Goal: Transaction & Acquisition: Purchase product/service

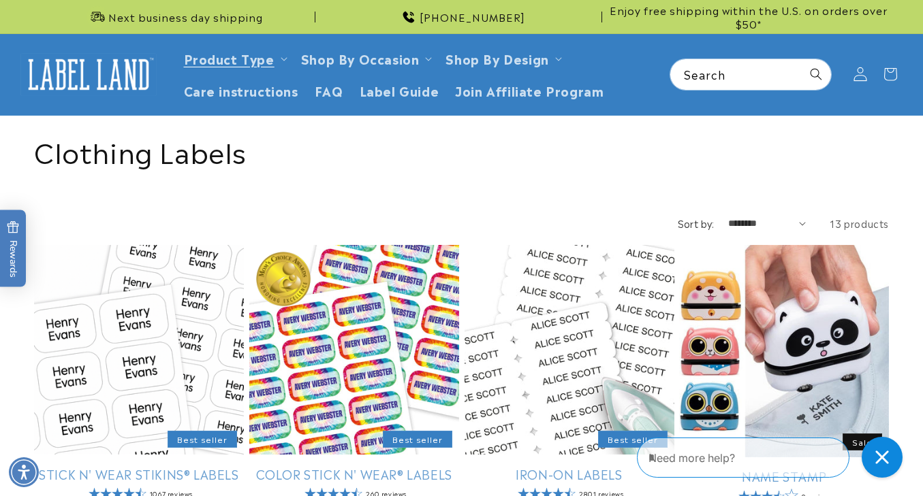
click at [863, 70] on icon at bounding box center [859, 74] width 13 height 14
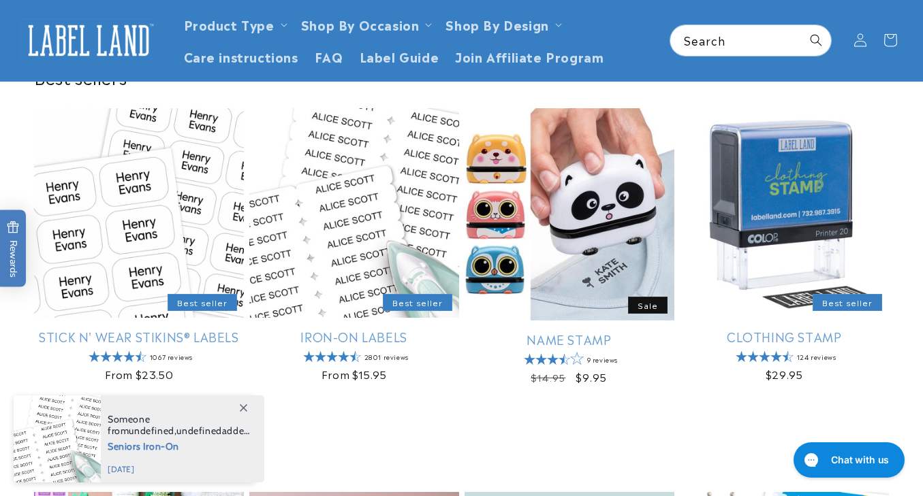
scroll to position [368, 0]
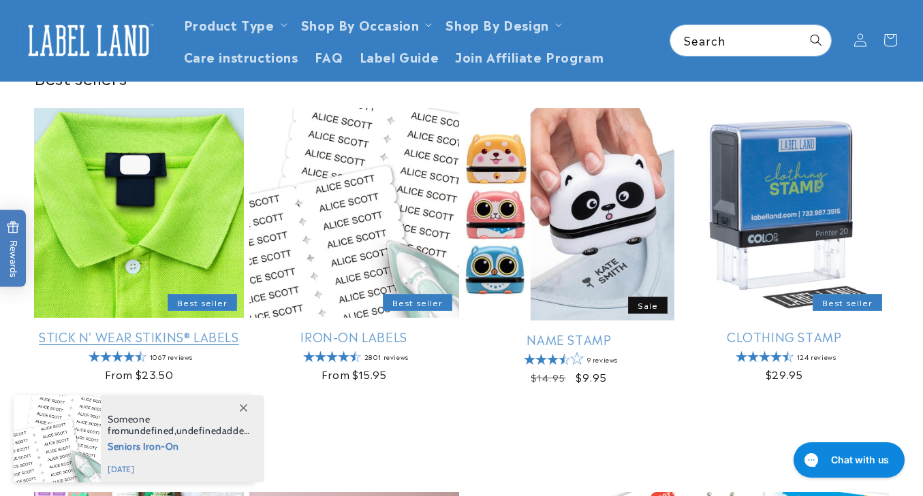
click at [125, 329] on link "Stick N' Wear Stikins® Labels" at bounding box center [139, 337] width 210 height 16
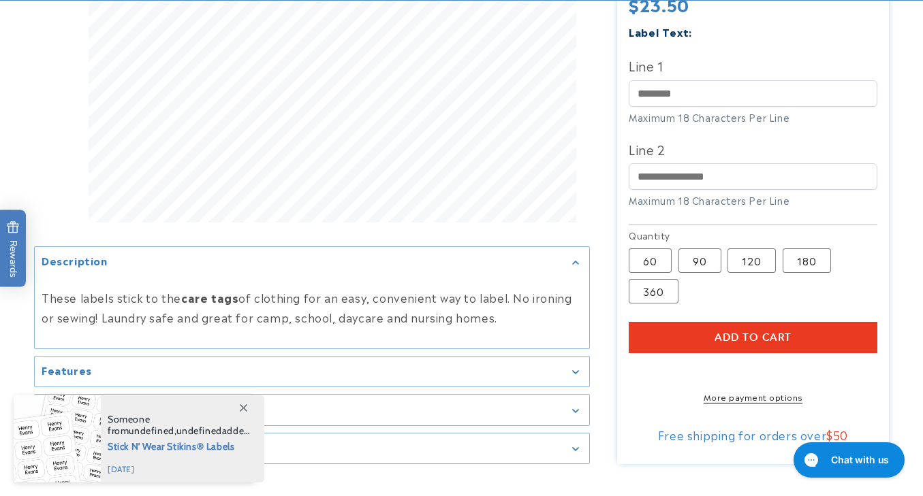
scroll to position [500, 0]
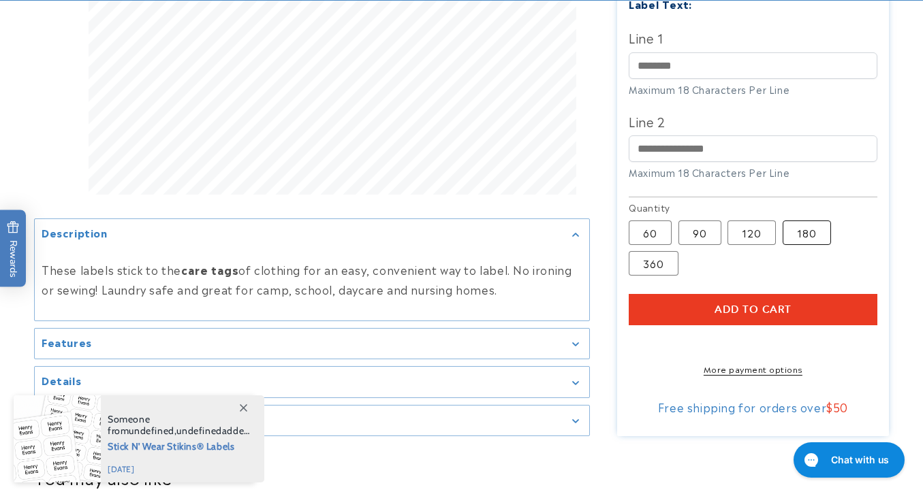
click at [800, 232] on label "180 Variant sold out or unavailable" at bounding box center [807, 233] width 48 height 25
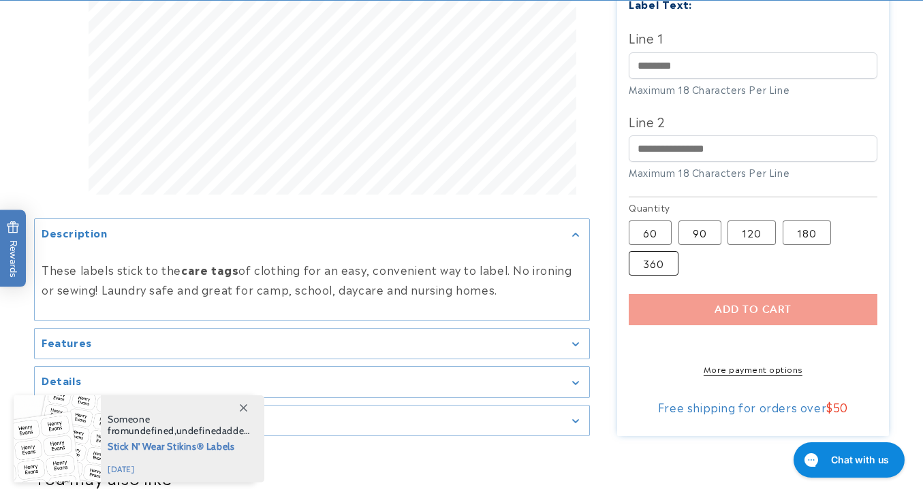
click at [665, 260] on label "360 Variant sold out or unavailable" at bounding box center [654, 263] width 50 height 25
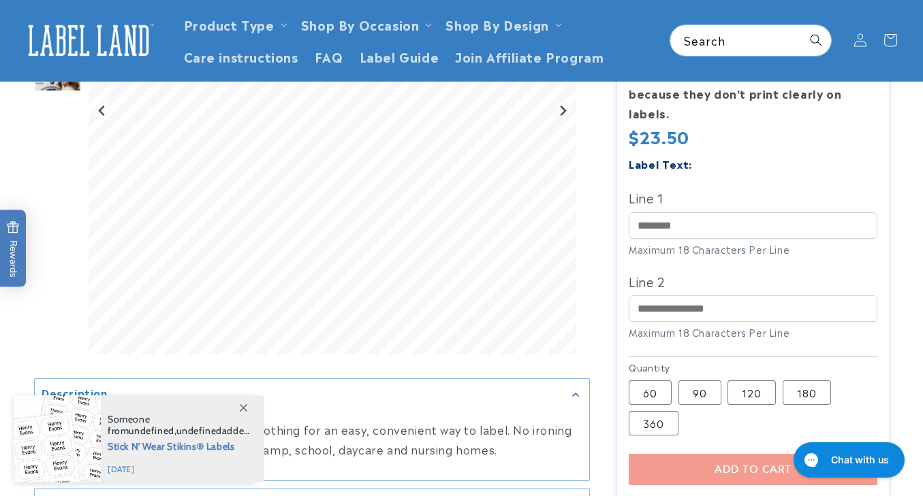
scroll to position [332, 1]
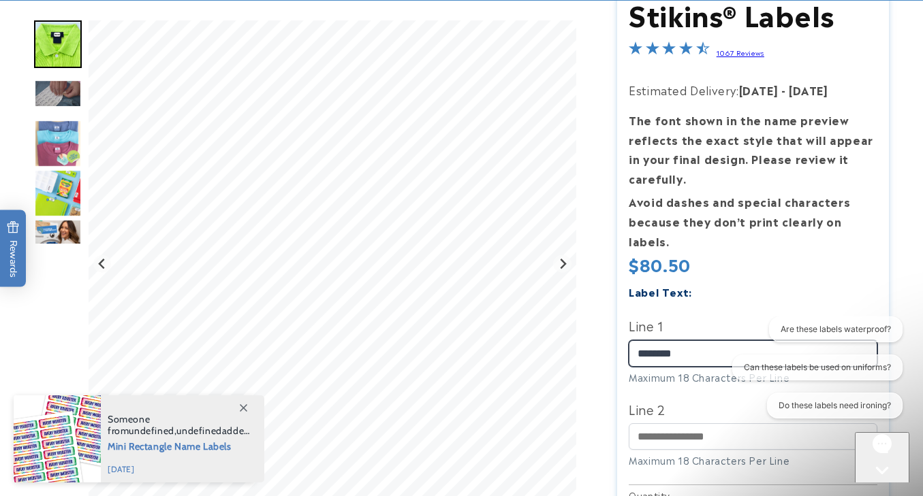
type input "********"
click at [760, 283] on div "Label Text:" at bounding box center [753, 292] width 248 height 18
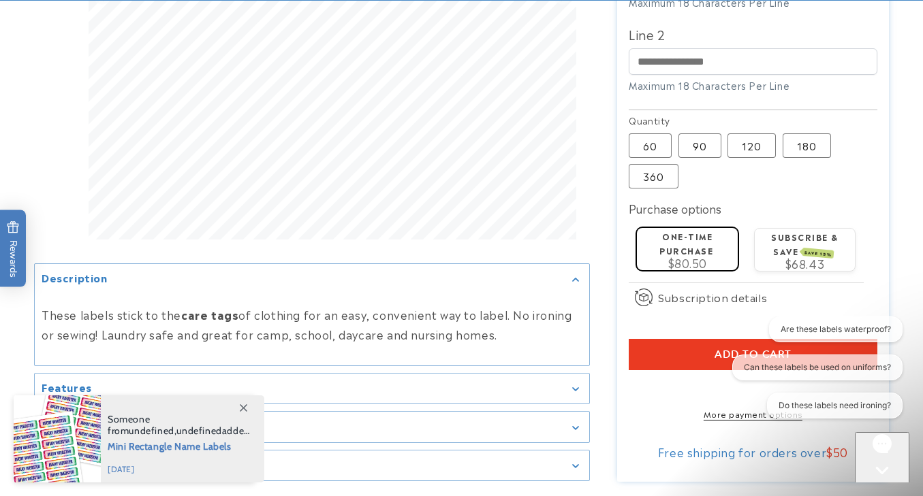
scroll to position [597, 0]
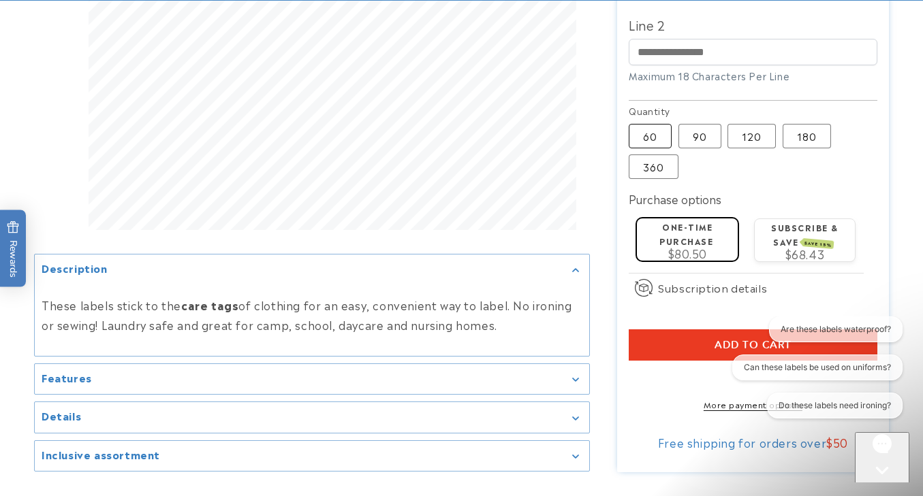
click at [662, 129] on label "60 Variant sold out or unavailable" at bounding box center [650, 136] width 43 height 25
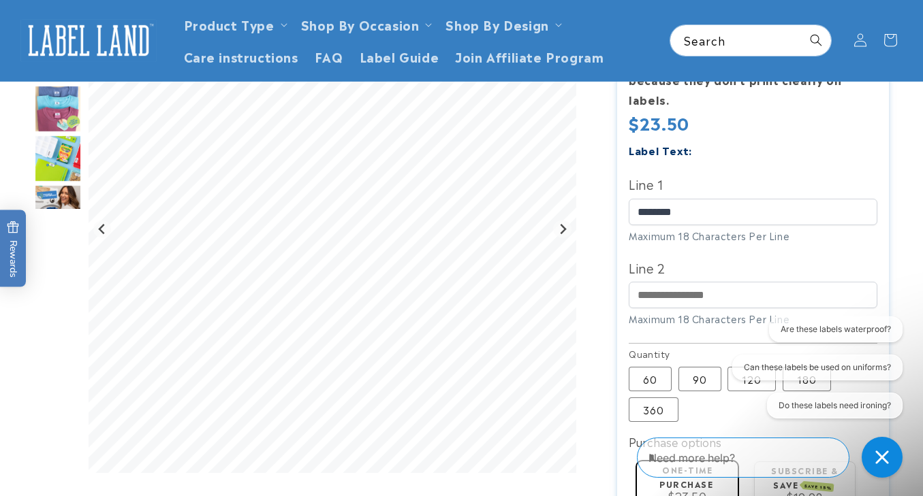
scroll to position [204, 0]
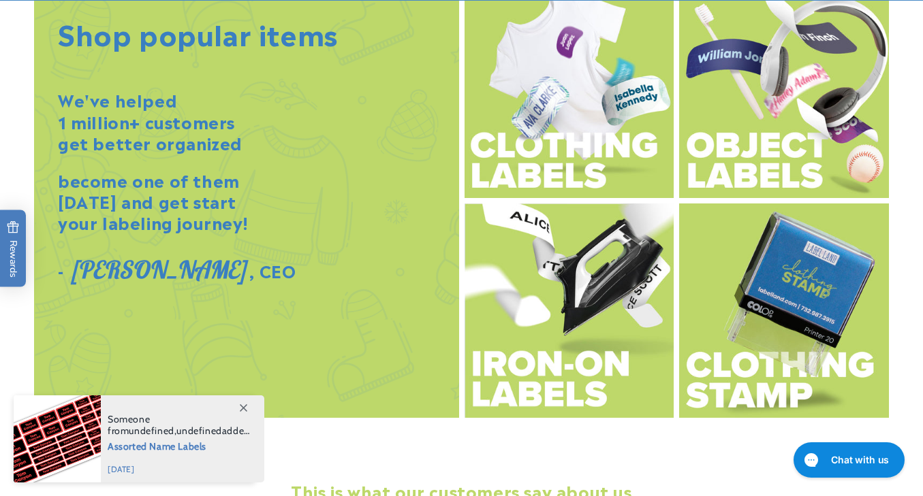
scroll to position [1534, 0]
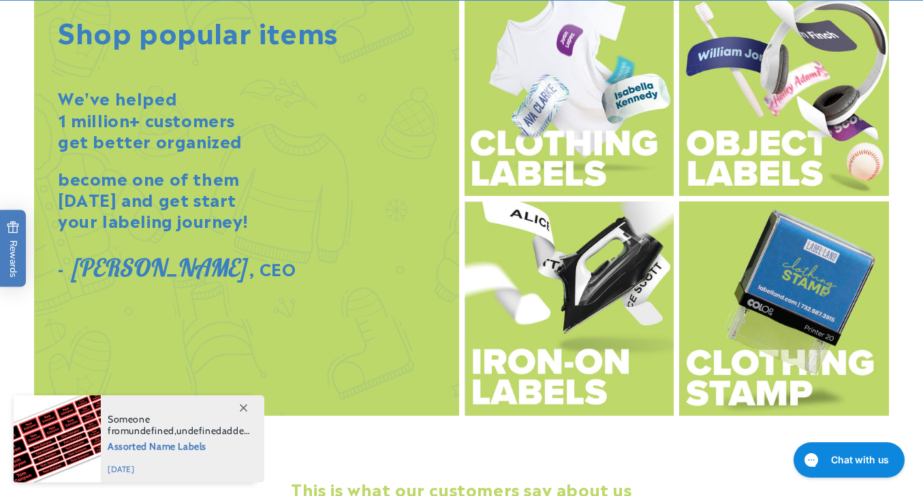
click at [552, 112] on img at bounding box center [569, 89] width 210 height 215
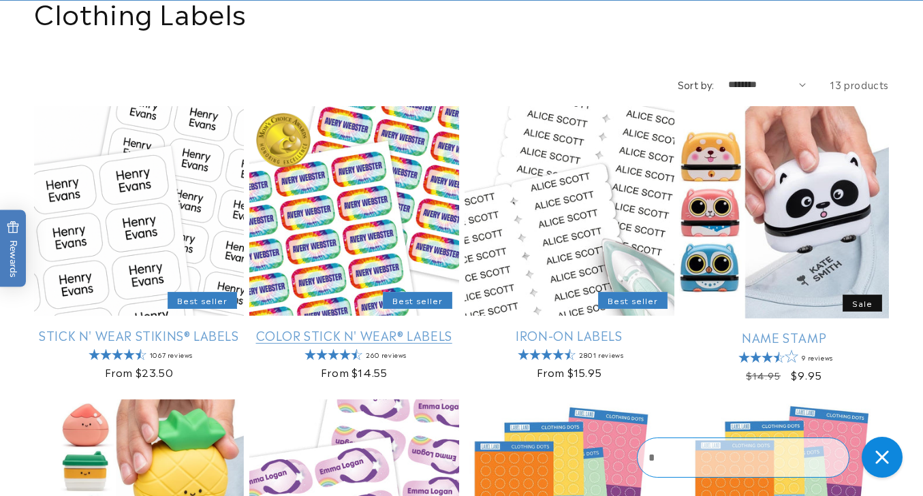
scroll to position [166, 0]
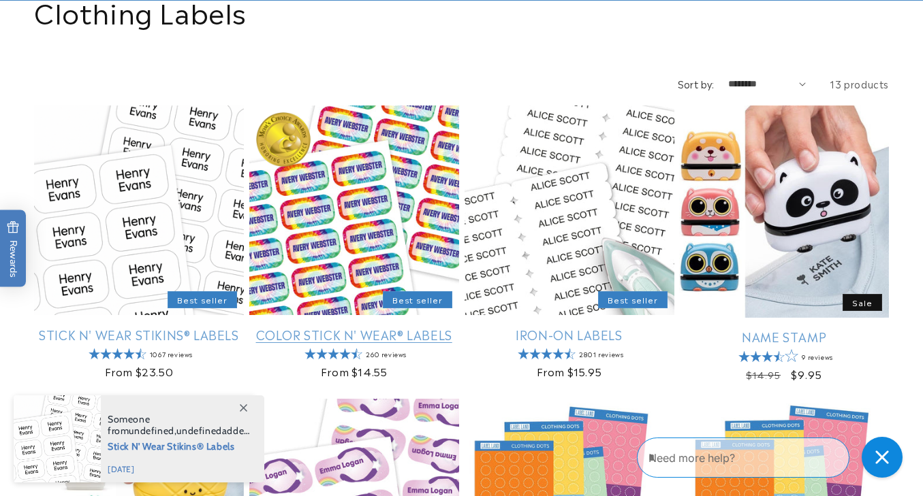
click at [336, 327] on link "Color Stick N' Wear® Labels" at bounding box center [354, 335] width 210 height 16
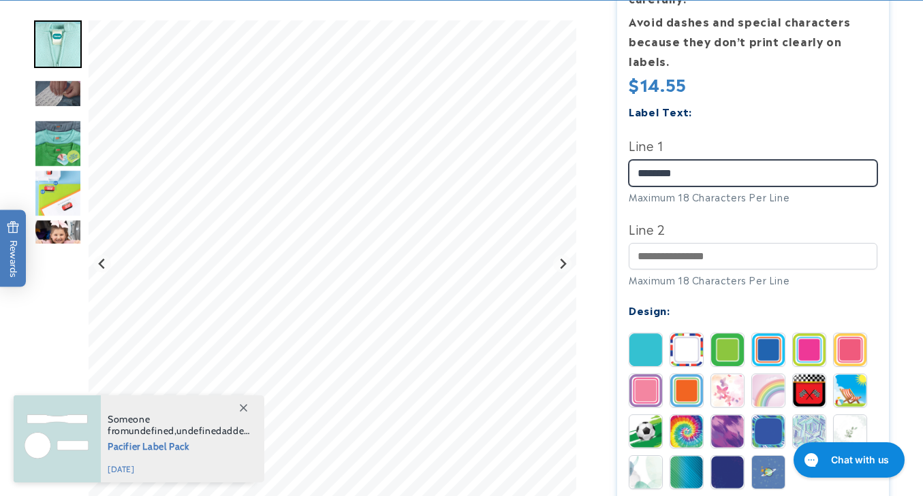
scroll to position [401, 0]
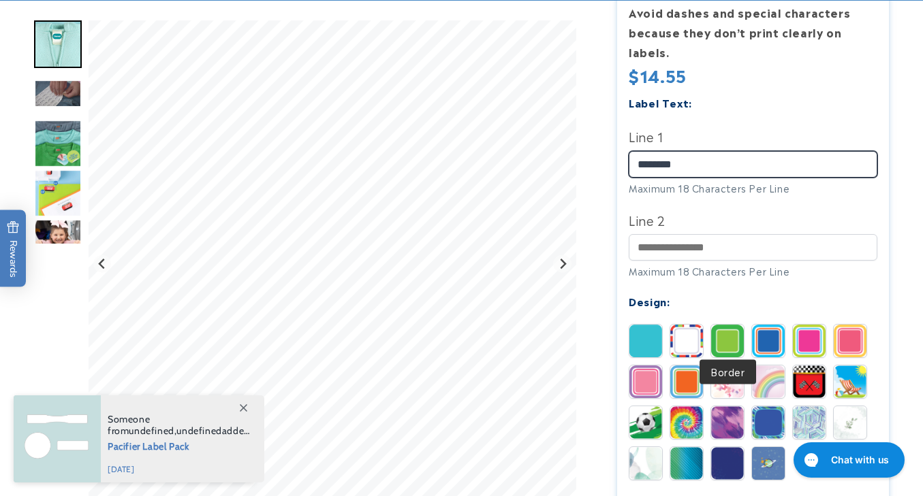
type input "********"
click at [731, 326] on img at bounding box center [727, 341] width 33 height 33
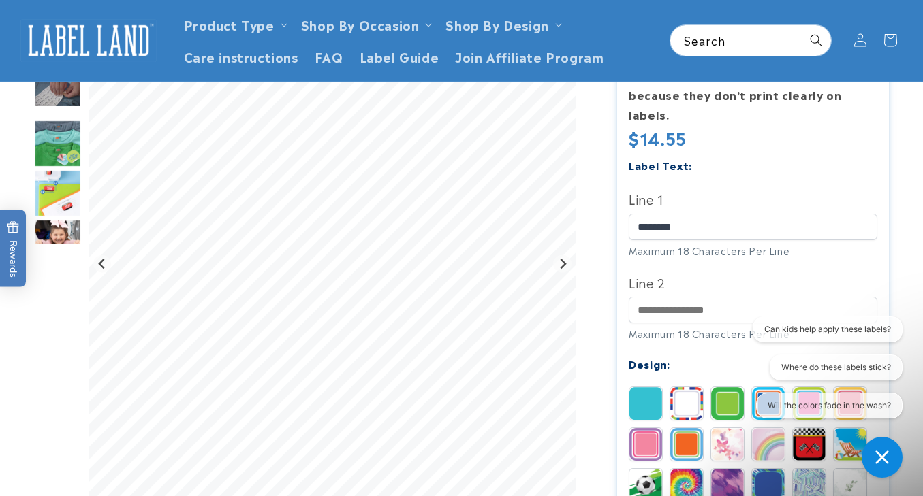
scroll to position [338, 0]
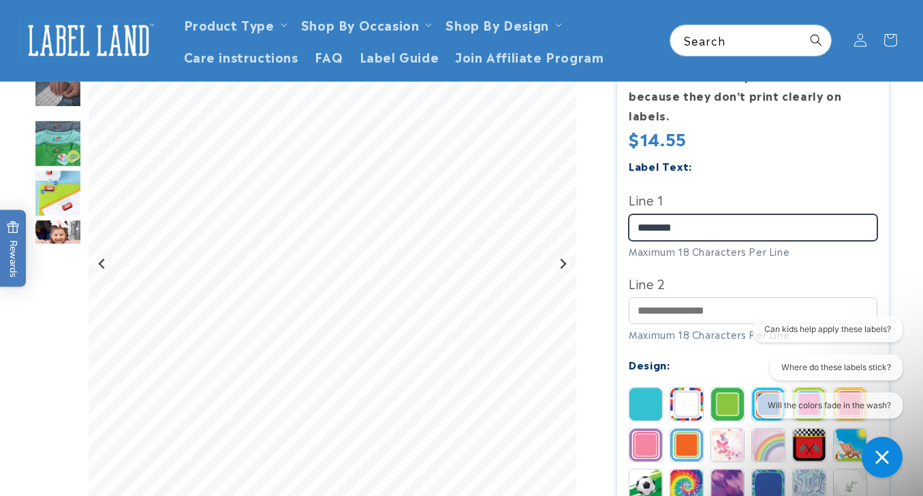
drag, startPoint x: 692, startPoint y: 225, endPoint x: 597, endPoint y: 210, distance: 95.7
click at [597, 210] on div "Color Stick N' Wear® Labels Color Stick N' Wear® Labels 260 Reviews Estimated D…" at bounding box center [739, 430] width 299 height 1214
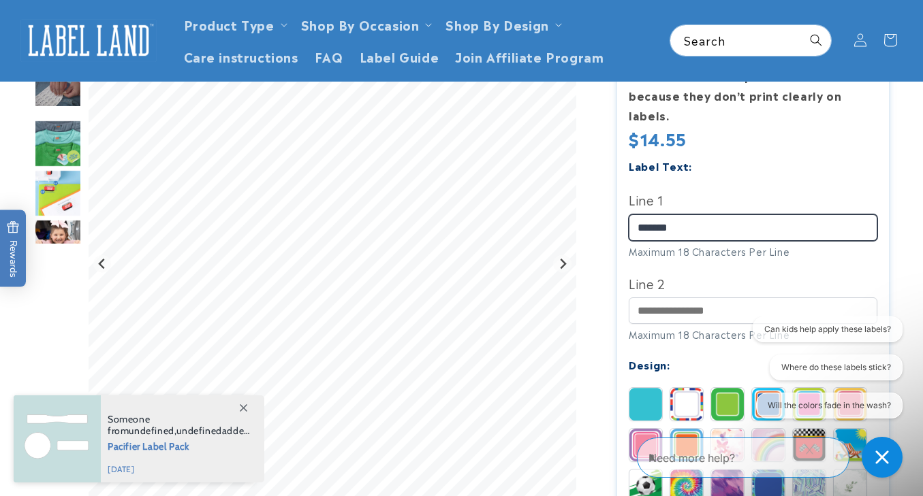
type input "********"
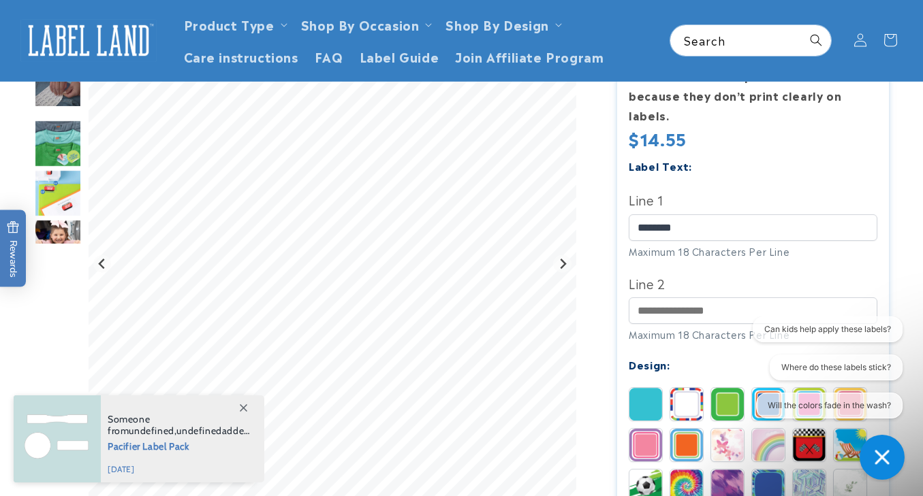
click at [883, 451] on div "Gorgias live chat" at bounding box center [882, 457] width 24 height 24
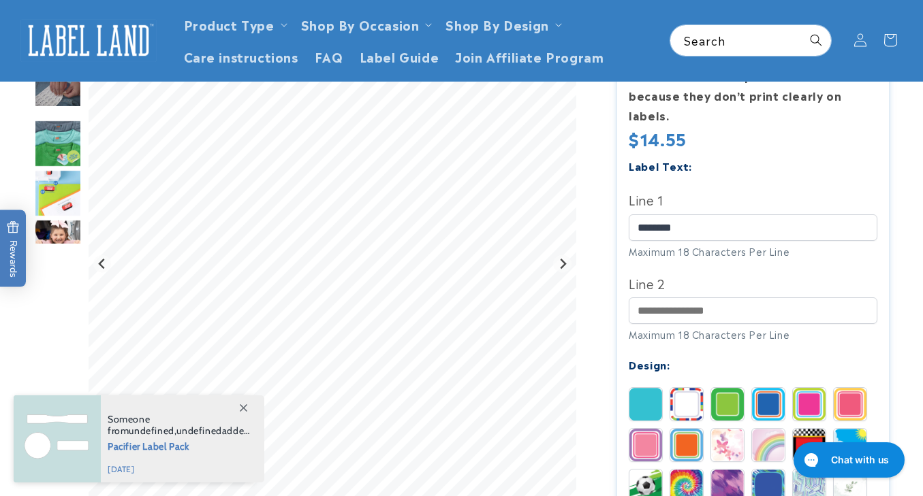
click at [241, 406] on icon at bounding box center [243, 408] width 7 height 7
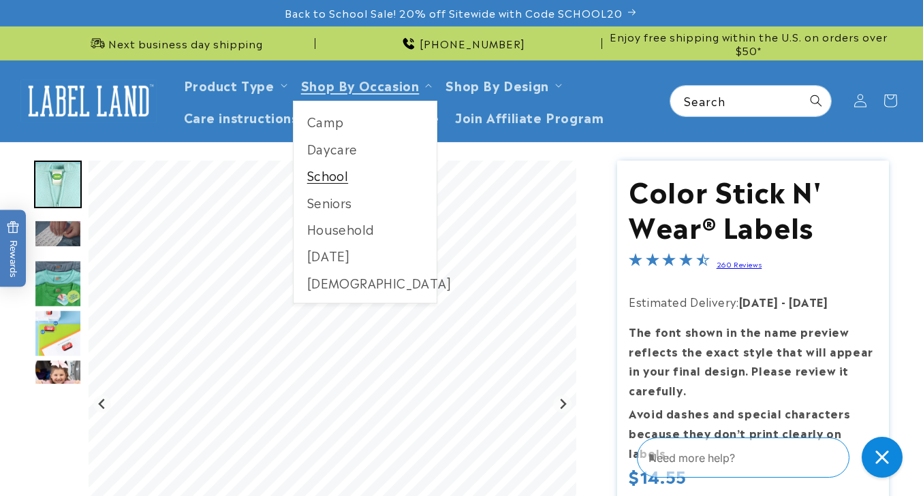
click at [334, 176] on link "School" at bounding box center [366, 175] width 144 height 27
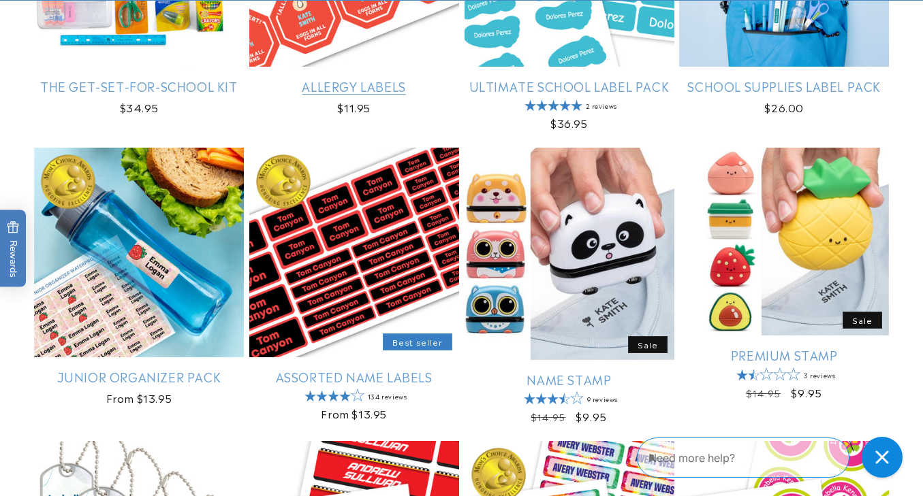
scroll to position [416, 0]
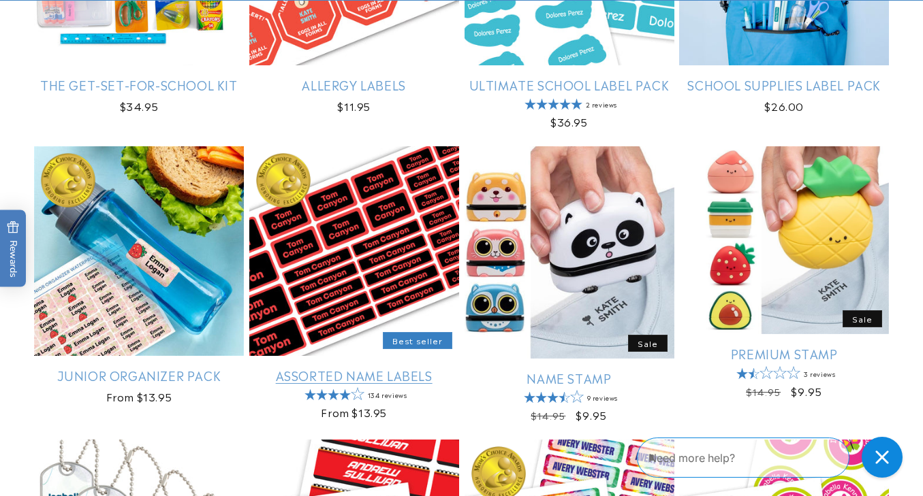
click at [367, 368] on link "Assorted Name Labels" at bounding box center [354, 376] width 210 height 16
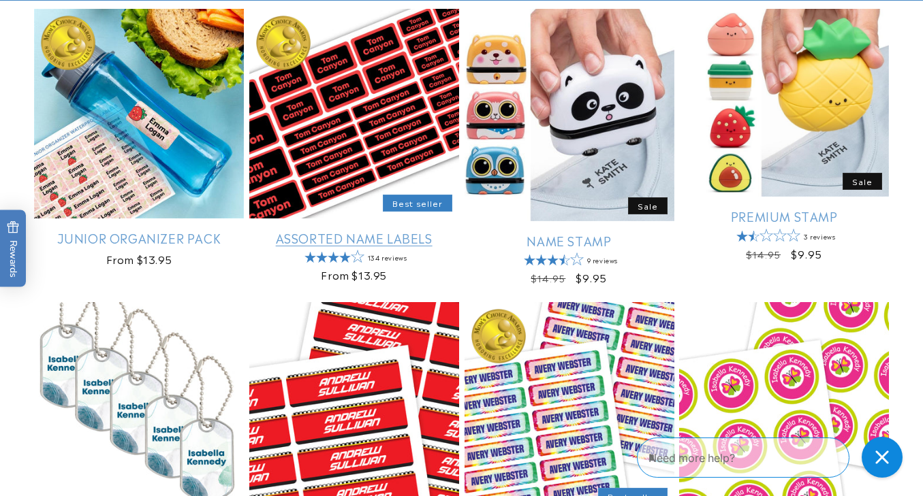
scroll to position [563, 0]
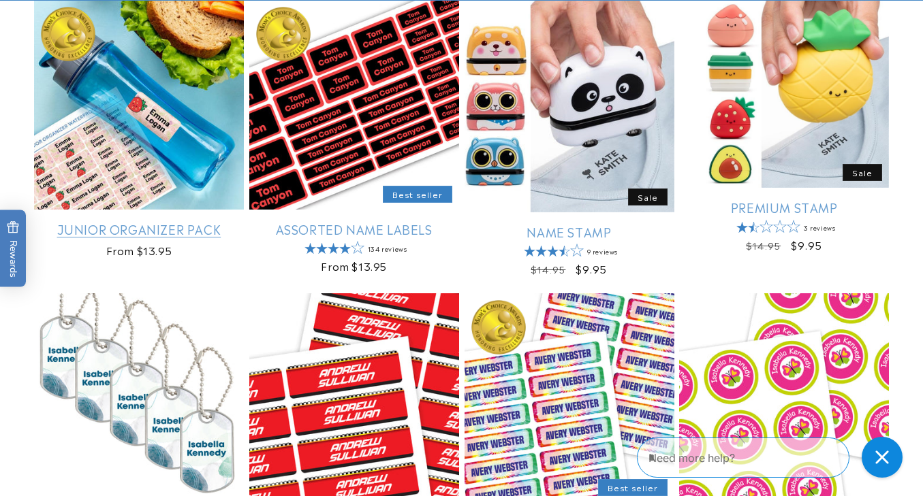
click at [173, 221] on link "Junior Organizer Pack" at bounding box center [139, 229] width 210 height 16
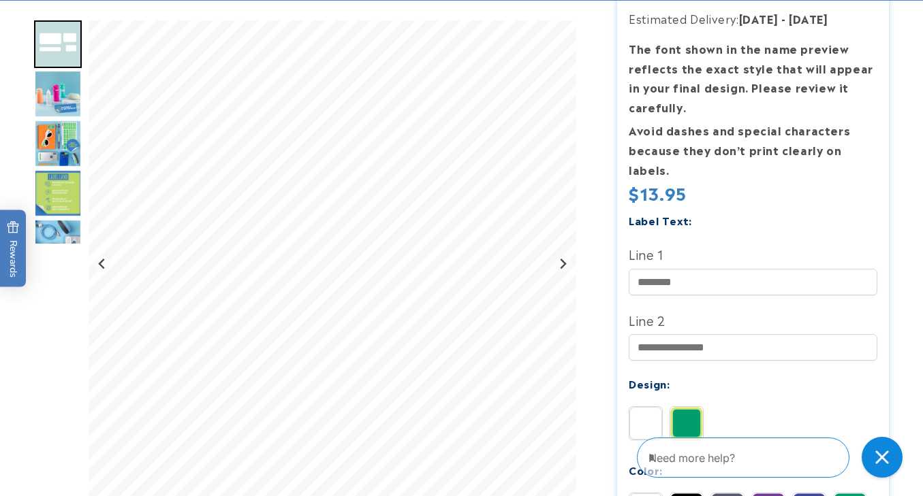
scroll to position [291, 0]
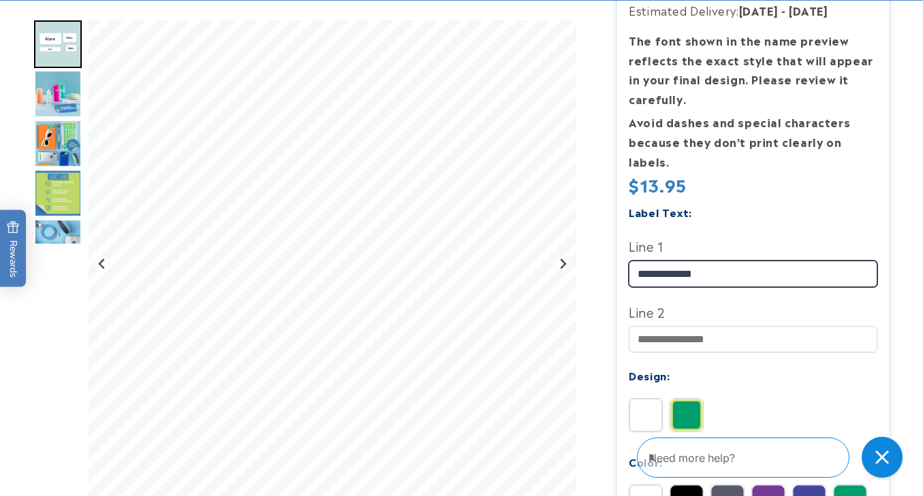
type input "**********"
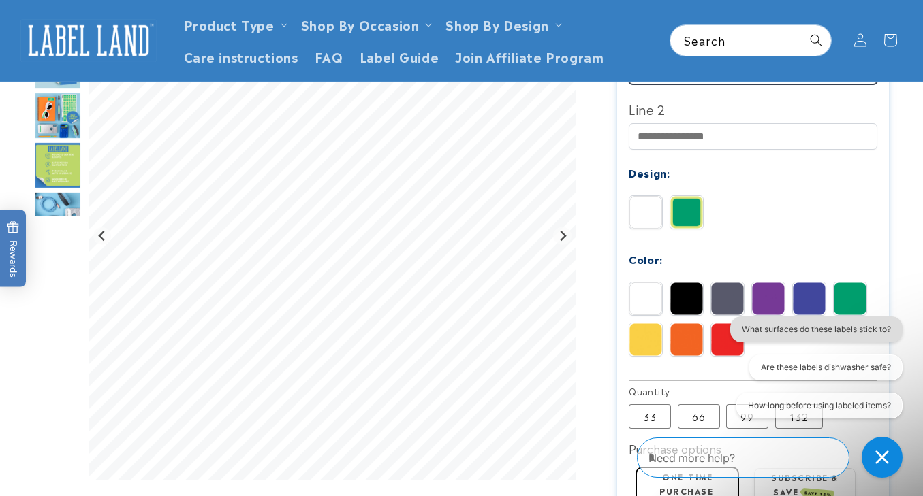
scroll to position [449, 0]
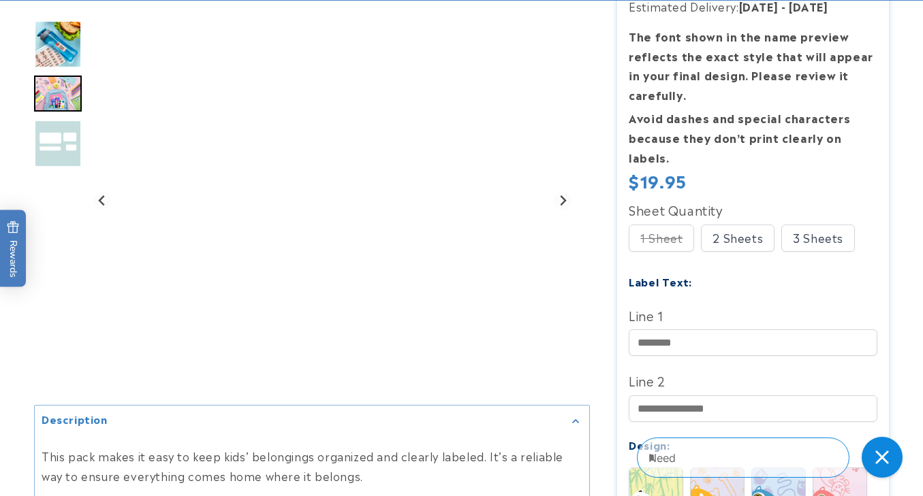
scroll to position [294, 0]
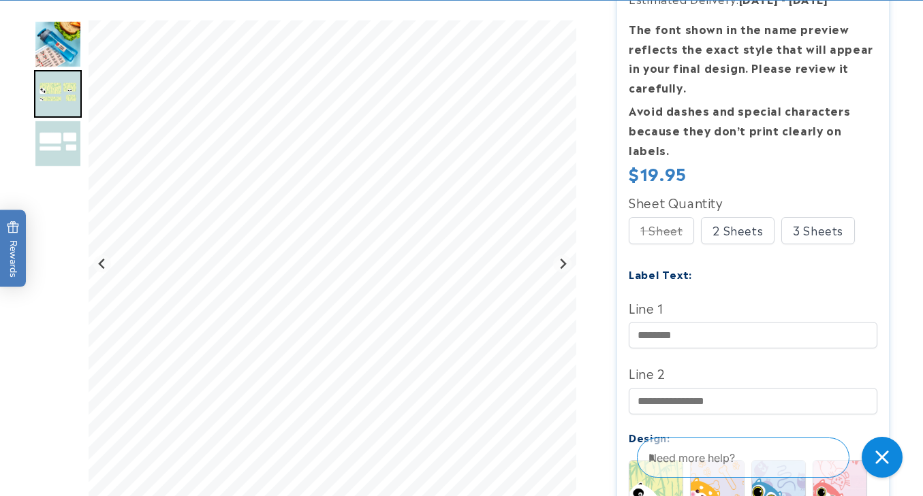
click at [806, 225] on div "3 Sheets" at bounding box center [818, 230] width 74 height 27
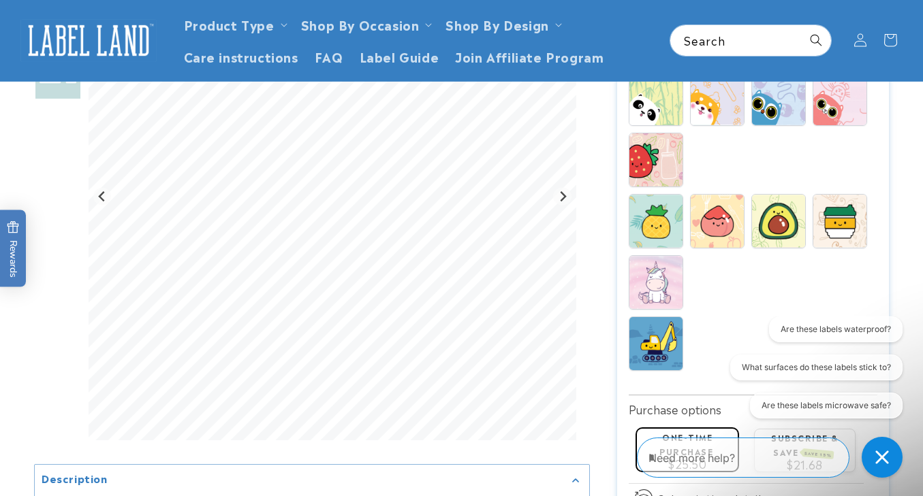
scroll to position [635, 0]
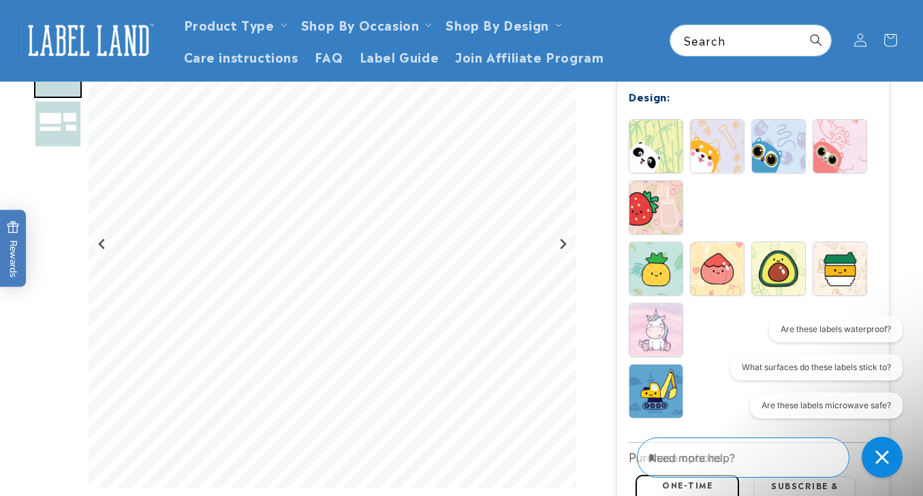
type input "**********"
click at [663, 209] on img at bounding box center [655, 207] width 53 height 53
click at [652, 332] on img at bounding box center [655, 330] width 53 height 53
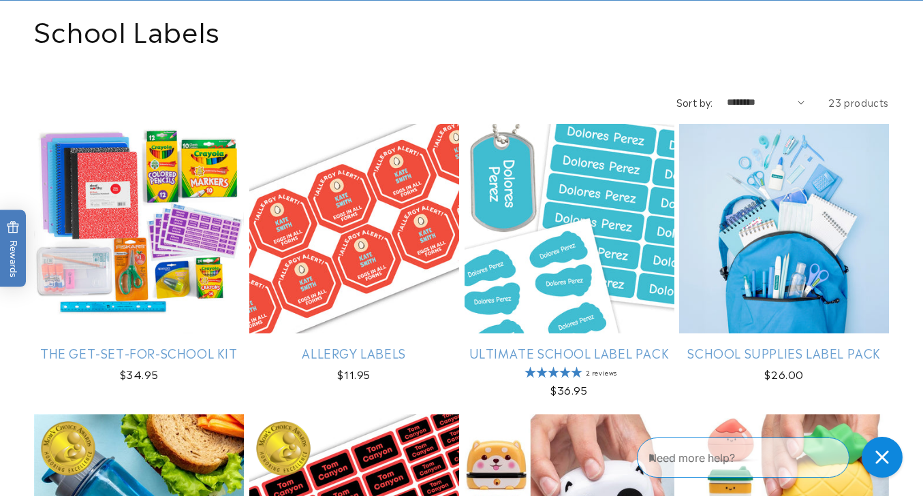
scroll to position [152, 0]
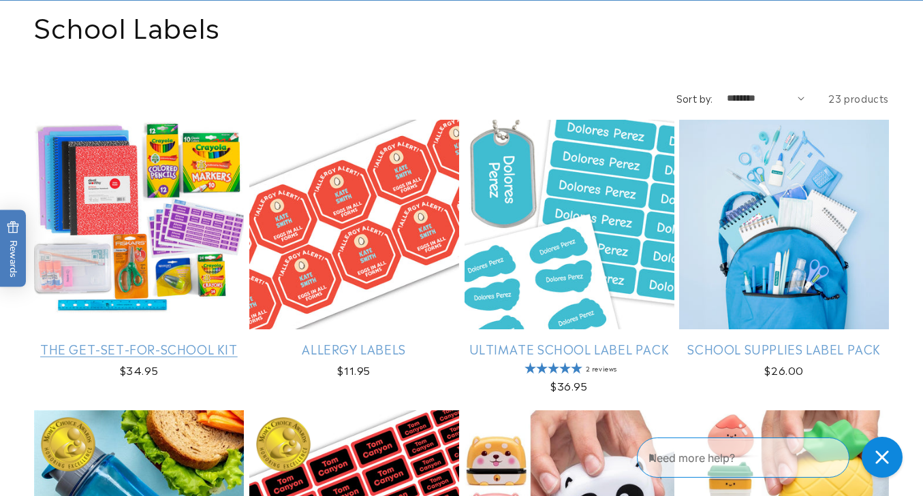
click at [200, 341] on link "The Get-Set-for-School Kit" at bounding box center [139, 349] width 210 height 16
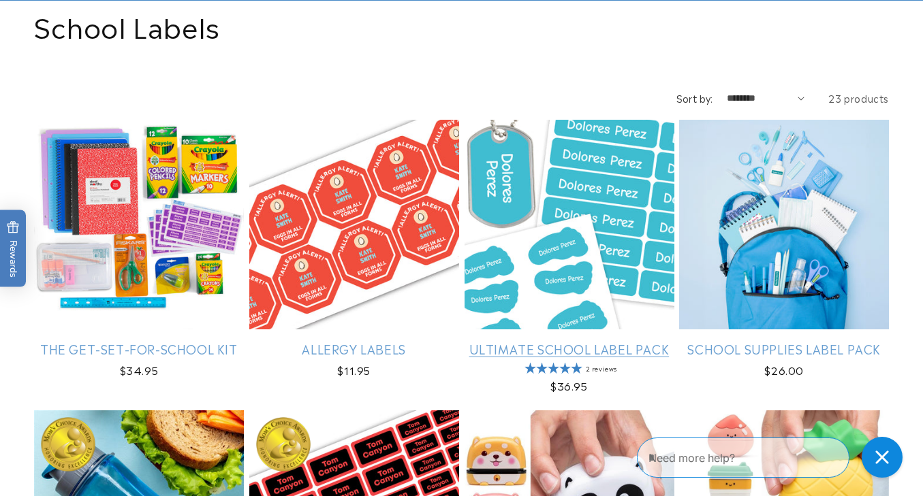
click at [537, 341] on link "Ultimate School Label Pack" at bounding box center [569, 349] width 210 height 16
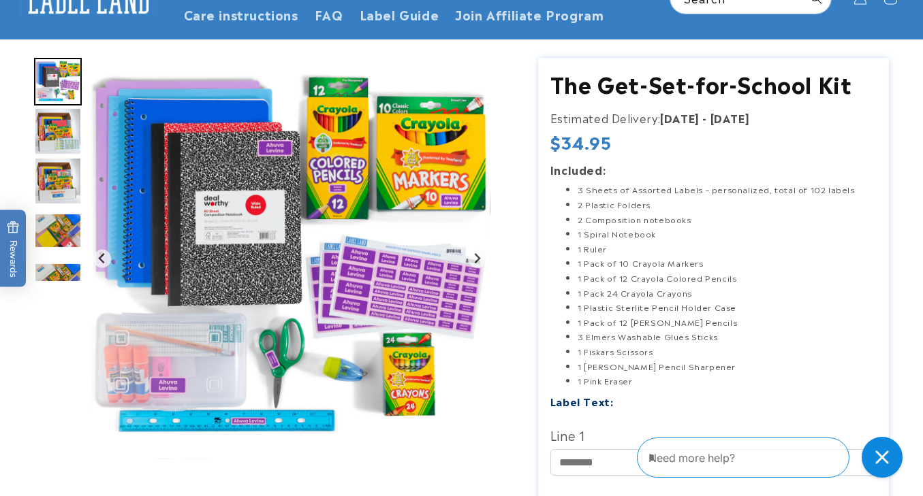
scroll to position [115, 0]
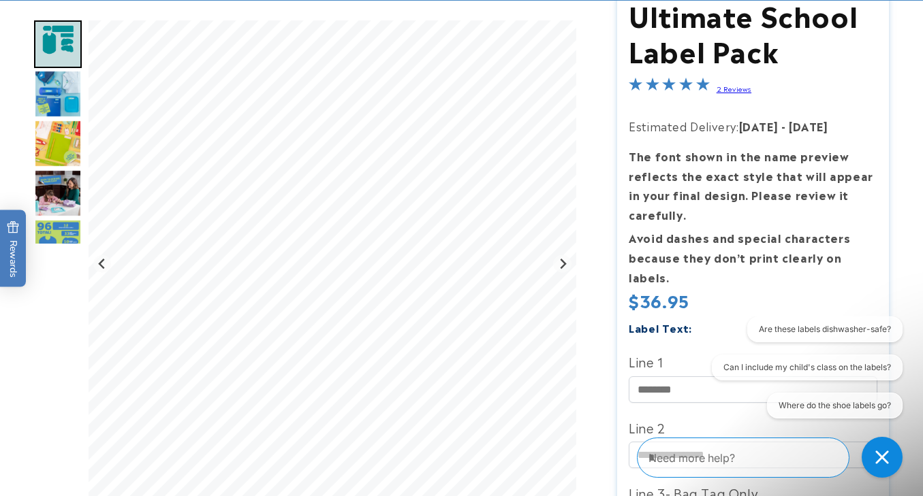
click at [59, 230] on img "Go to slide 6" at bounding box center [58, 243] width 48 height 48
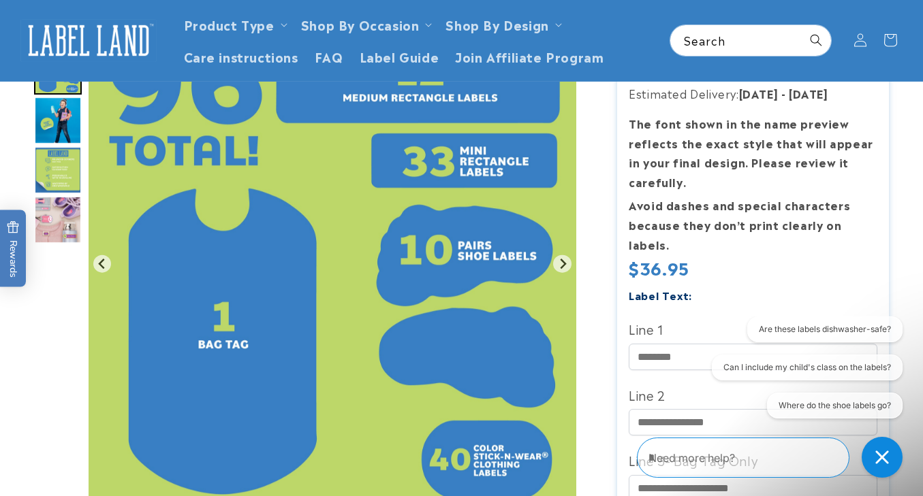
scroll to position [207, 0]
click at [57, 212] on img "Go to slide 9" at bounding box center [58, 220] width 48 height 48
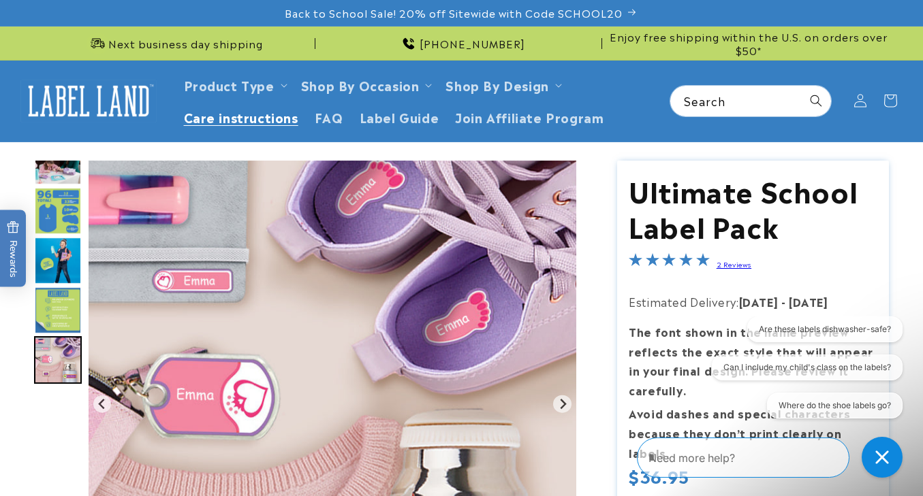
scroll to position [0, 0]
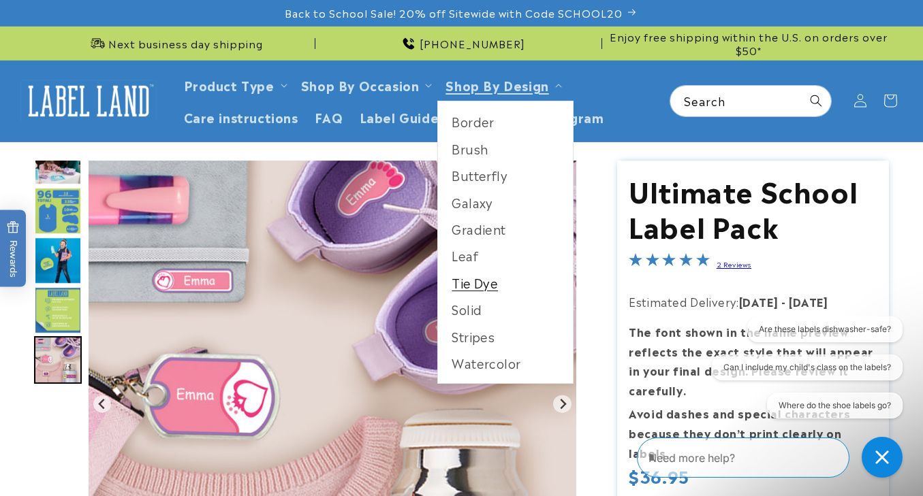
click at [475, 282] on link "Tie Dye" at bounding box center [505, 283] width 135 height 27
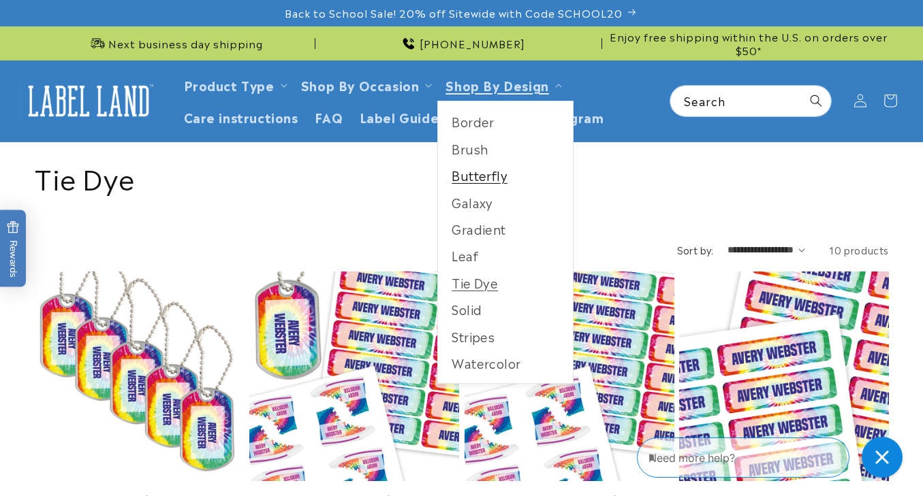
click at [488, 180] on link "Butterfly" at bounding box center [505, 175] width 135 height 27
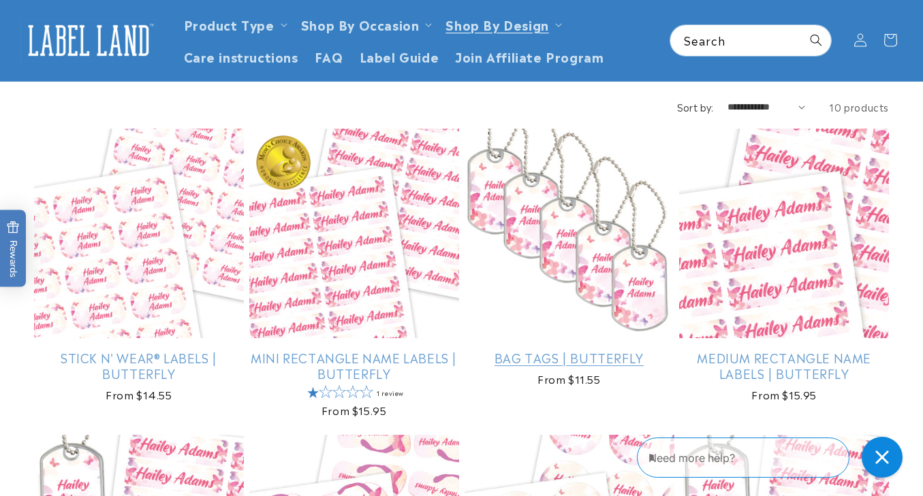
scroll to position [143, 0]
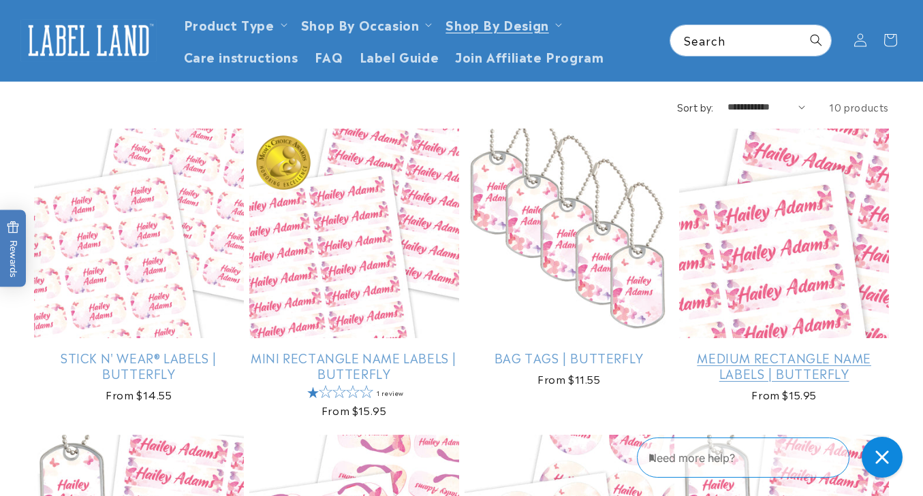
click at [786, 350] on link "Medium Rectangle Name Labels | Butterfly" at bounding box center [784, 366] width 210 height 32
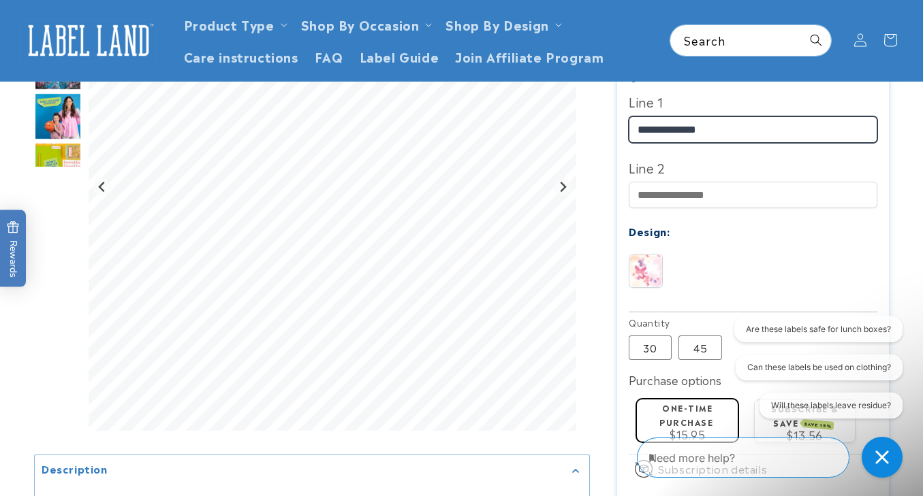
scroll to position [430, 0]
type input "**********"
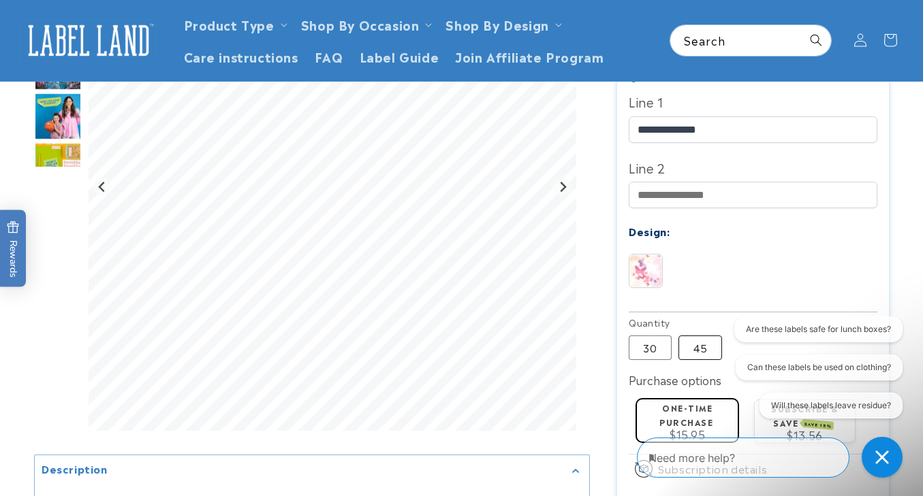
click at [704, 347] on label "45 Variant sold out or unavailable" at bounding box center [700, 348] width 44 height 25
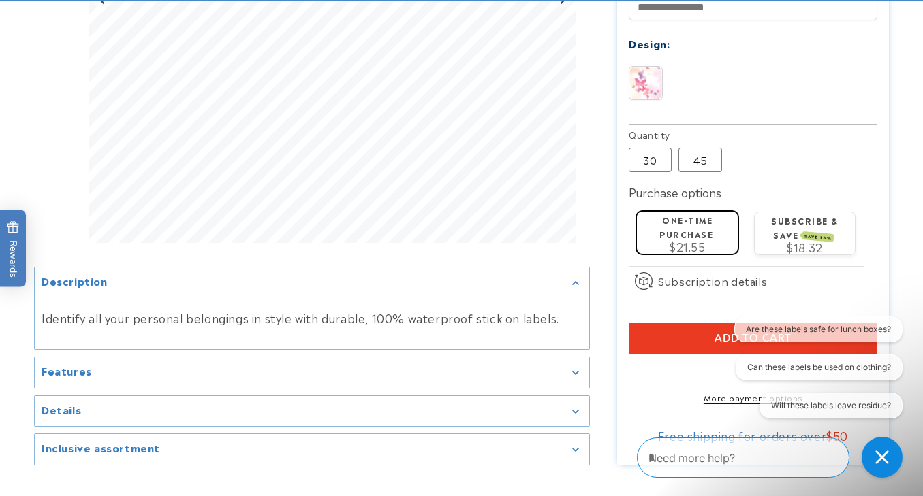
scroll to position [623, 0]
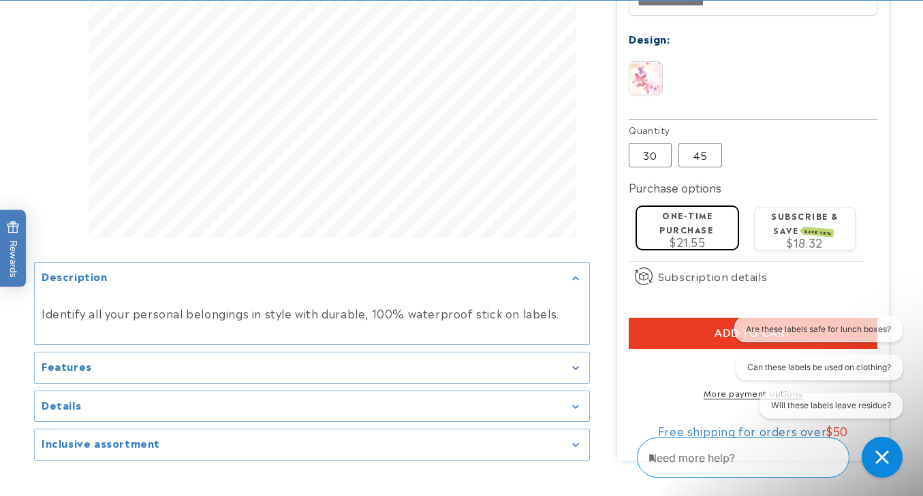
click at [701, 332] on button "Add to cart" at bounding box center [753, 333] width 248 height 31
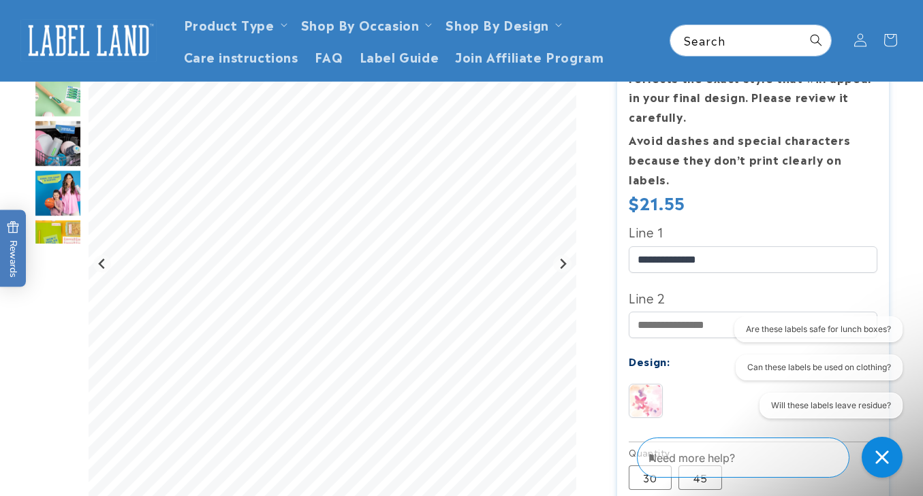
scroll to position [256, 0]
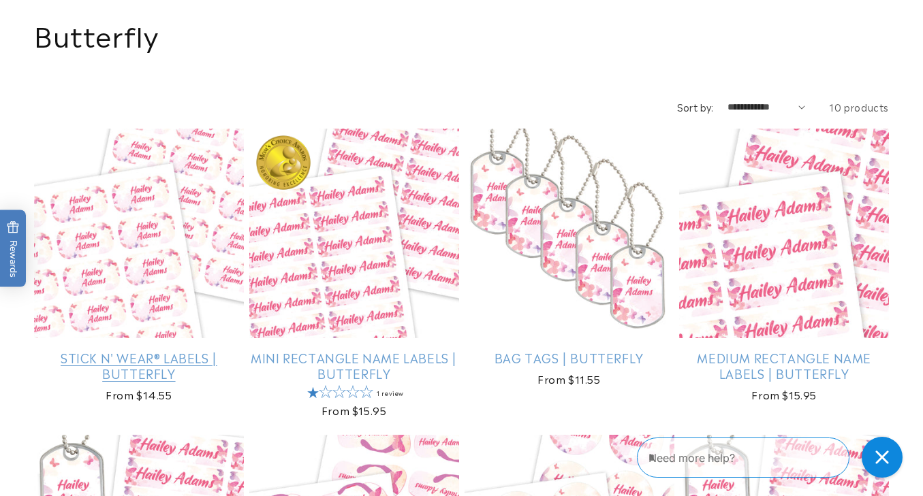
click at [168, 350] on link "Stick N' Wear® Labels | Butterfly" at bounding box center [139, 366] width 210 height 32
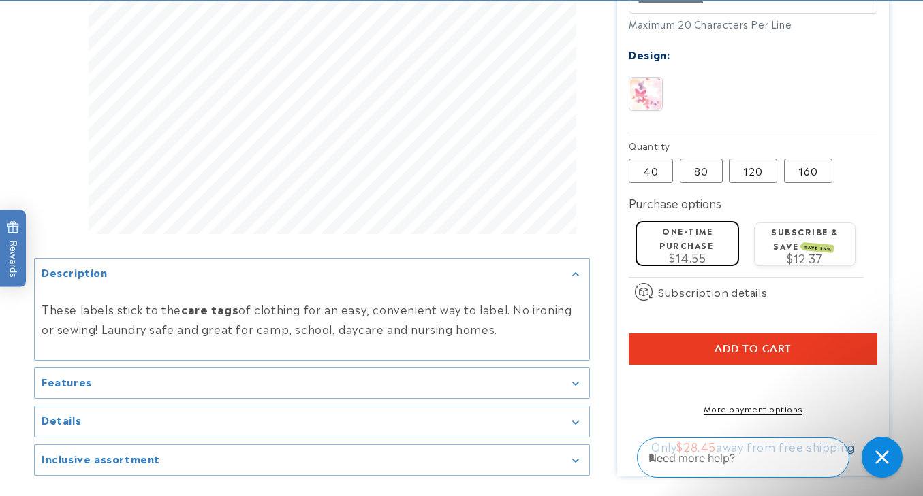
scroll to position [611, 0]
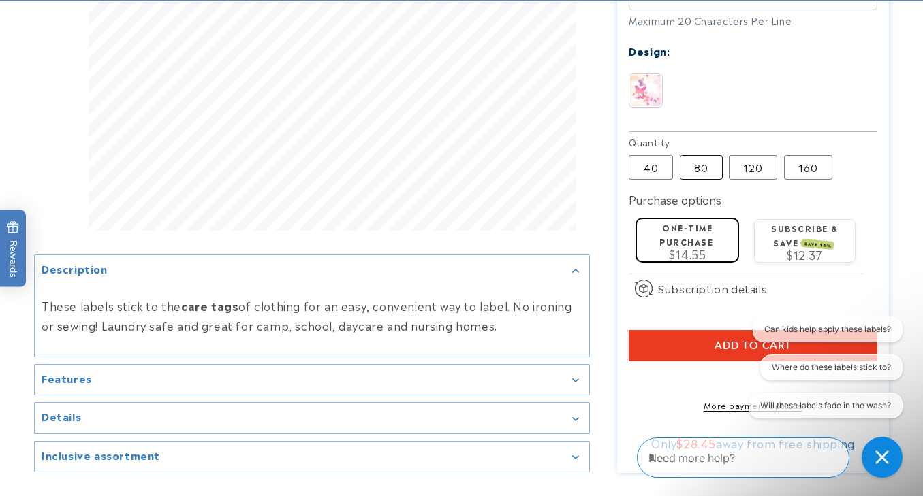
type input "**********"
click at [706, 160] on label "80 Variant sold out or unavailable" at bounding box center [701, 167] width 43 height 25
click at [650, 165] on label "40 Variant sold out or unavailable" at bounding box center [651, 167] width 44 height 25
click at [679, 331] on button "Add to cart" at bounding box center [753, 345] width 248 height 31
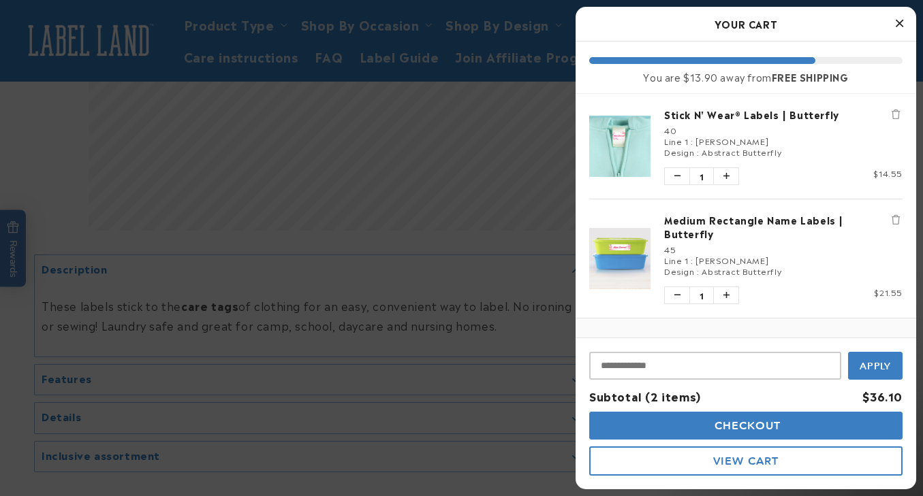
click at [422, 192] on div at bounding box center [461, 248] width 923 height 496
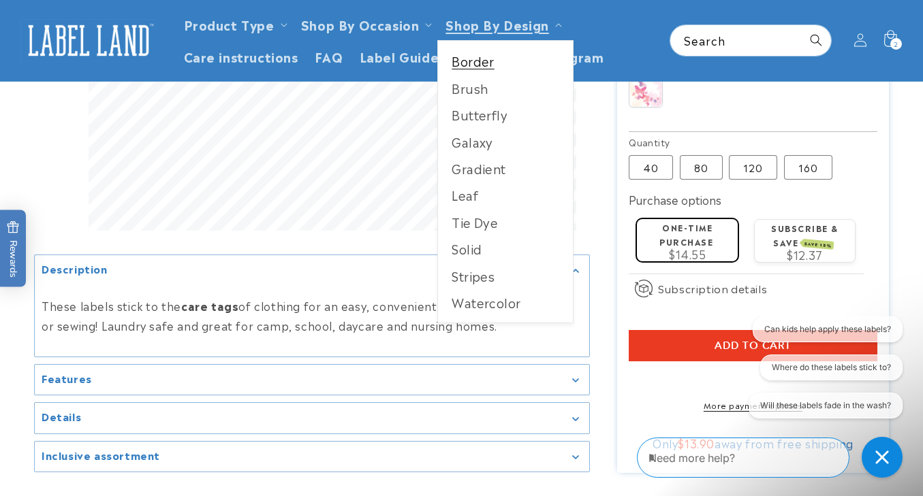
click at [484, 61] on link "Border" at bounding box center [505, 61] width 135 height 27
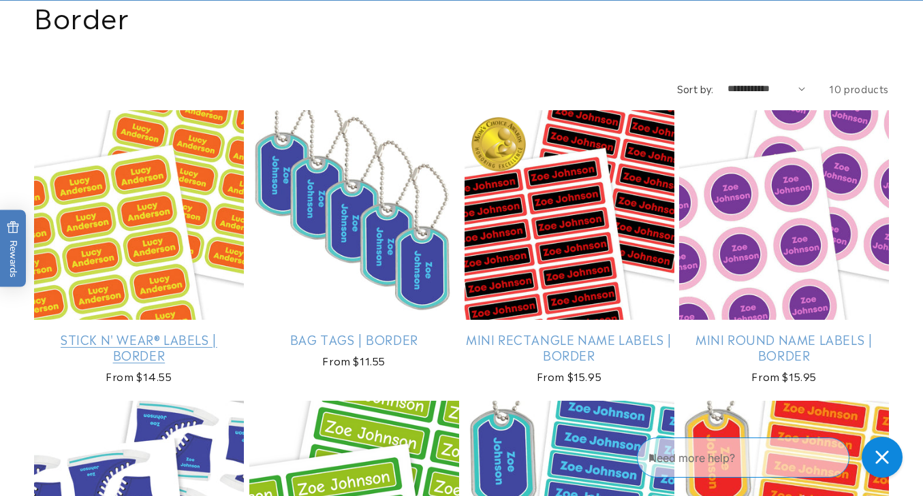
click at [171, 332] on link "Stick N' Wear® Labels | Border" at bounding box center [139, 348] width 210 height 32
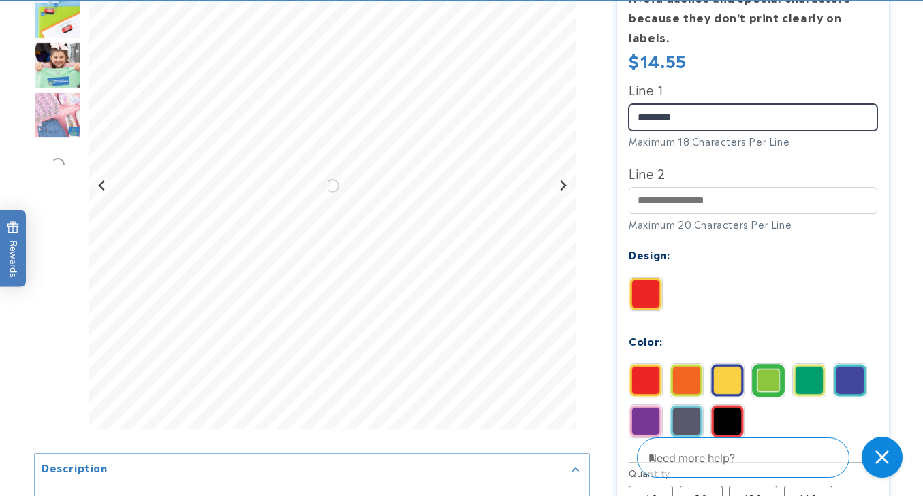
scroll to position [417, 0]
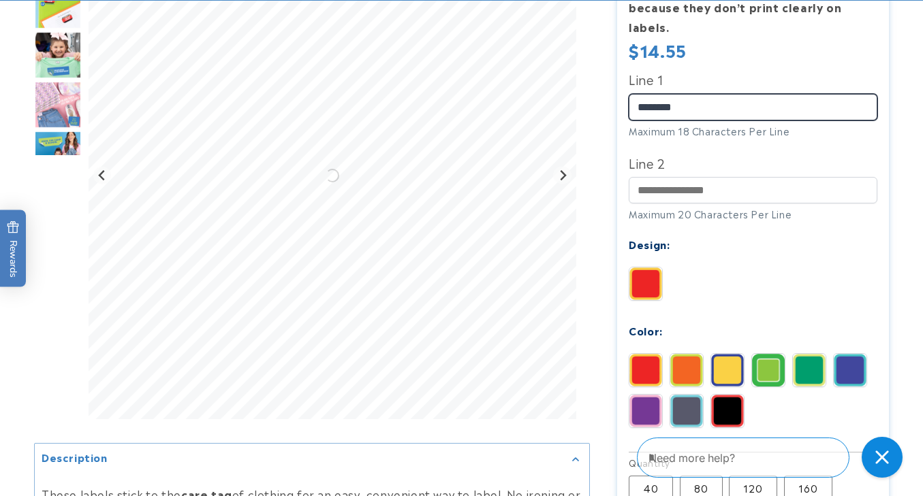
type input "********"
click at [766, 363] on img at bounding box center [768, 370] width 33 height 33
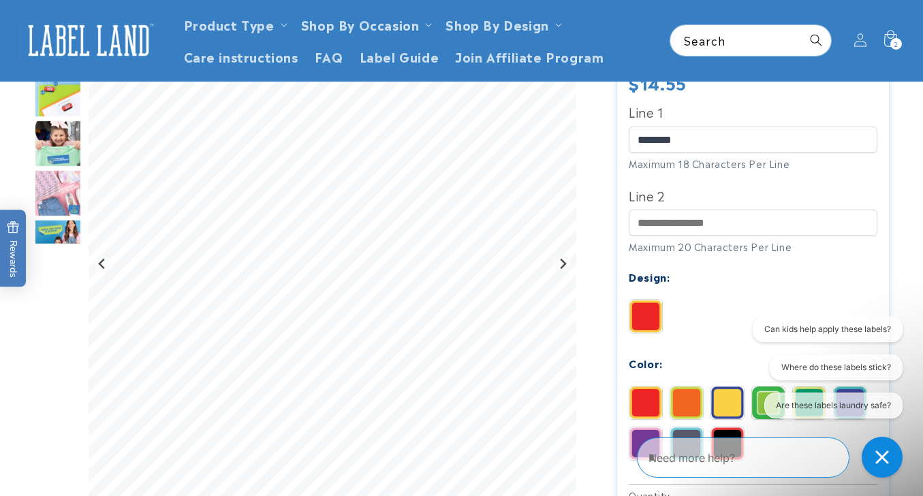
scroll to position [0, 0]
click at [636, 306] on img at bounding box center [645, 316] width 33 height 33
click at [646, 314] on img at bounding box center [645, 316] width 33 height 33
click at [651, 401] on img at bounding box center [645, 403] width 33 height 33
click at [691, 395] on img at bounding box center [686, 403] width 33 height 33
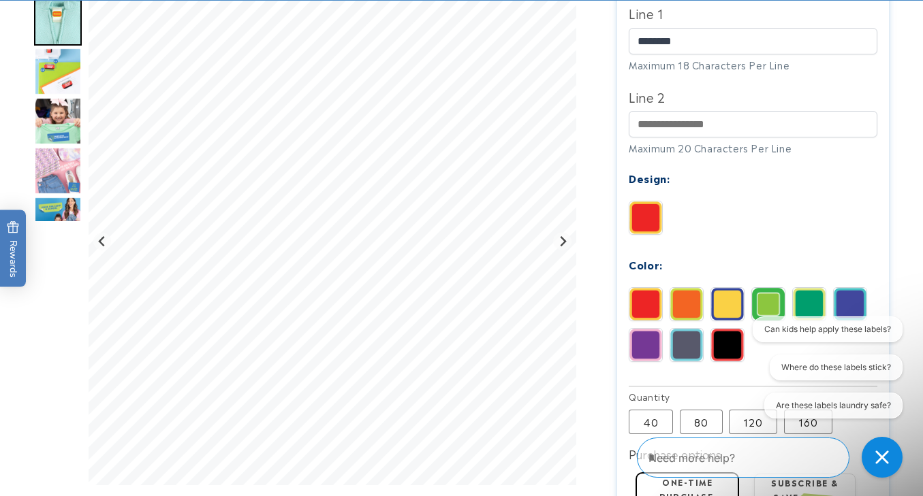
scroll to position [485, 0]
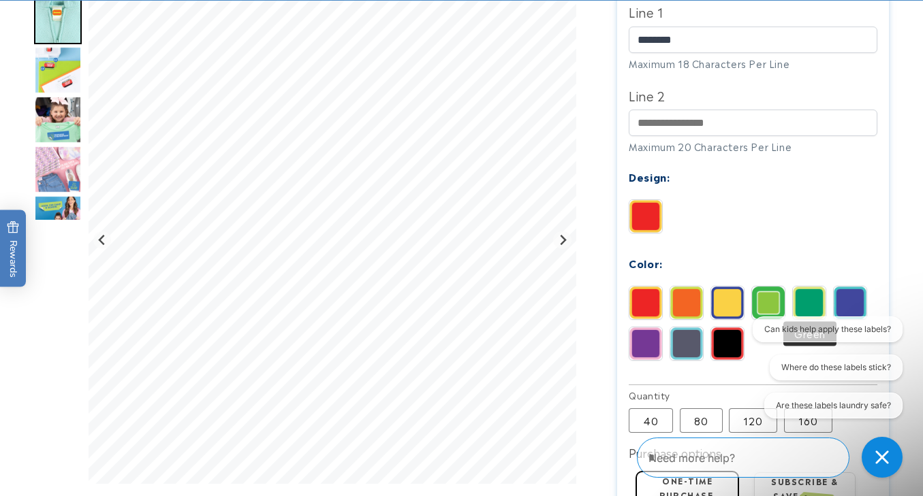
click at [826, 298] on div at bounding box center [809, 303] width 34 height 34
click at [773, 292] on img at bounding box center [768, 303] width 33 height 33
click at [815, 296] on img at bounding box center [809, 303] width 33 height 33
click at [851, 298] on img at bounding box center [850, 303] width 33 height 33
click at [676, 336] on img at bounding box center [686, 344] width 33 height 33
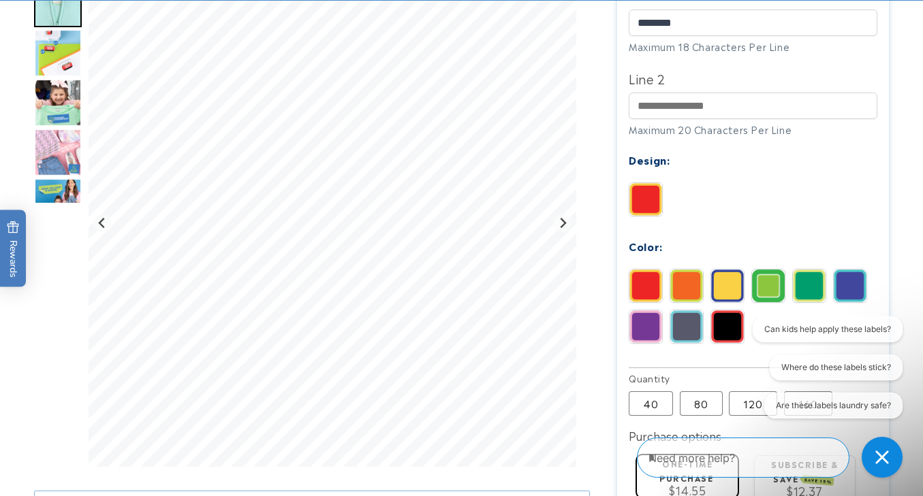
scroll to position [505, 0]
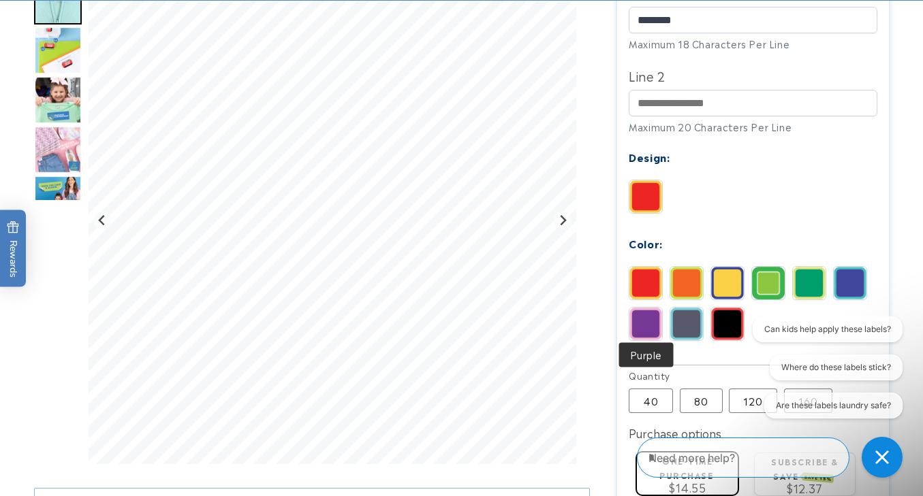
click at [653, 318] on img at bounding box center [645, 324] width 33 height 33
click at [727, 319] on img at bounding box center [727, 324] width 33 height 33
click at [644, 276] on img at bounding box center [645, 283] width 33 height 33
click at [859, 280] on img at bounding box center [850, 283] width 33 height 33
click at [811, 276] on img at bounding box center [809, 283] width 33 height 33
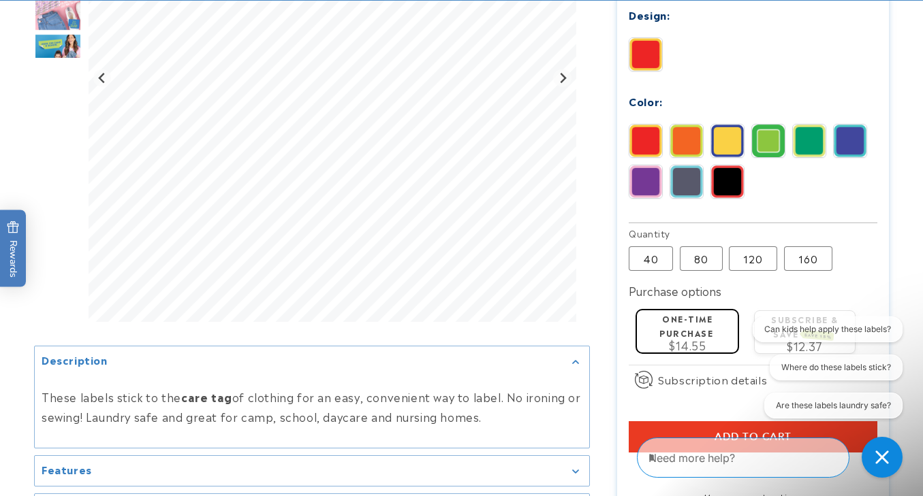
scroll to position [650, 0]
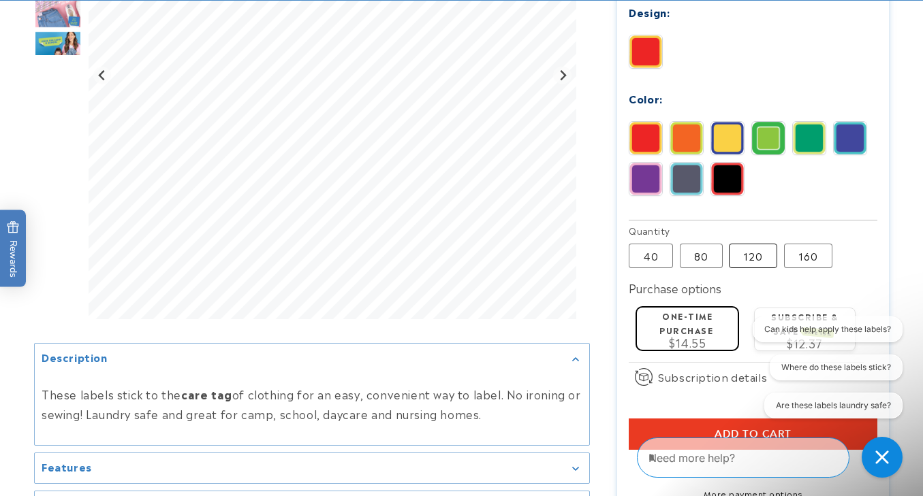
click at [746, 254] on label "120 Variant sold out or unavailable" at bounding box center [753, 256] width 48 height 25
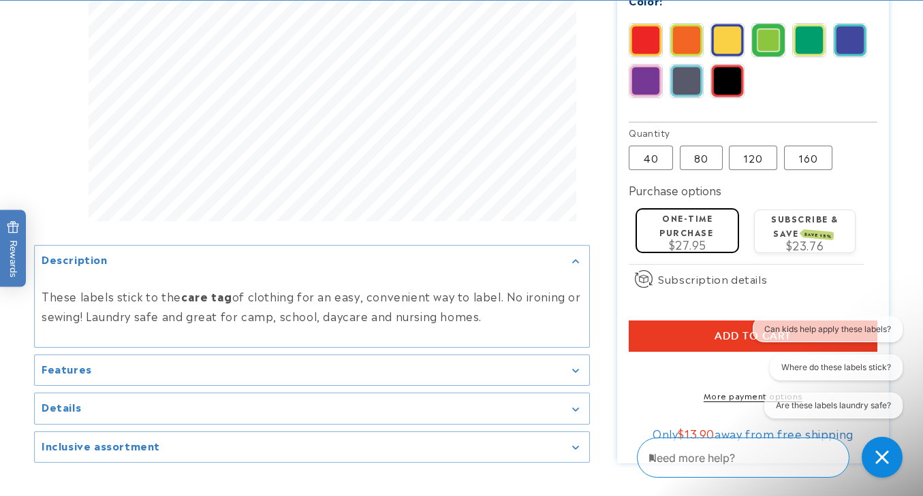
scroll to position [753, 0]
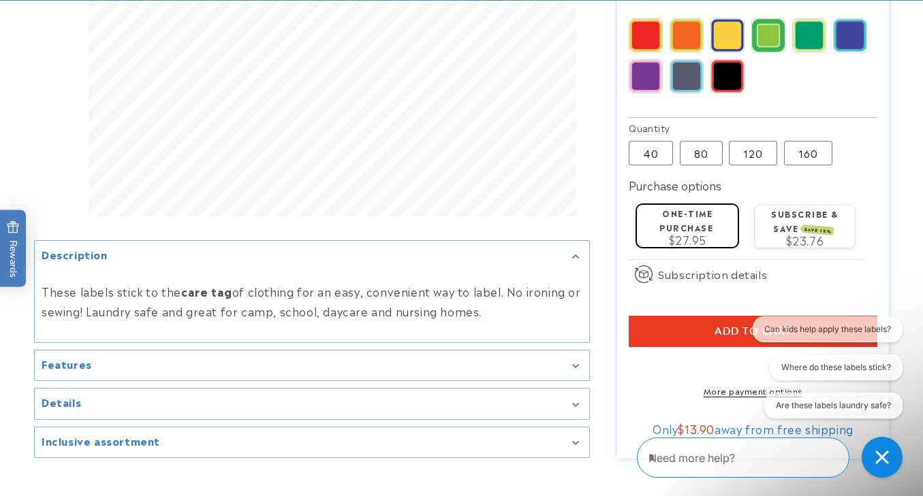
click at [713, 323] on button "Add to cart" at bounding box center [753, 331] width 248 height 31
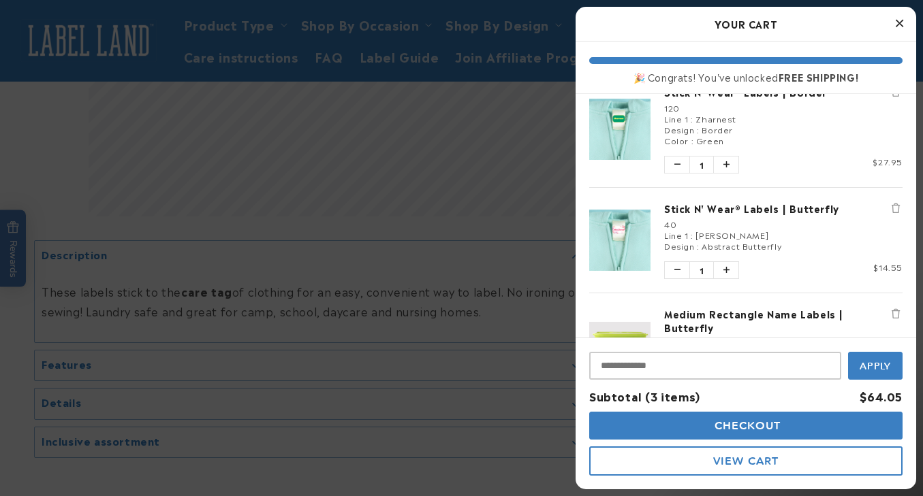
scroll to position [0, 0]
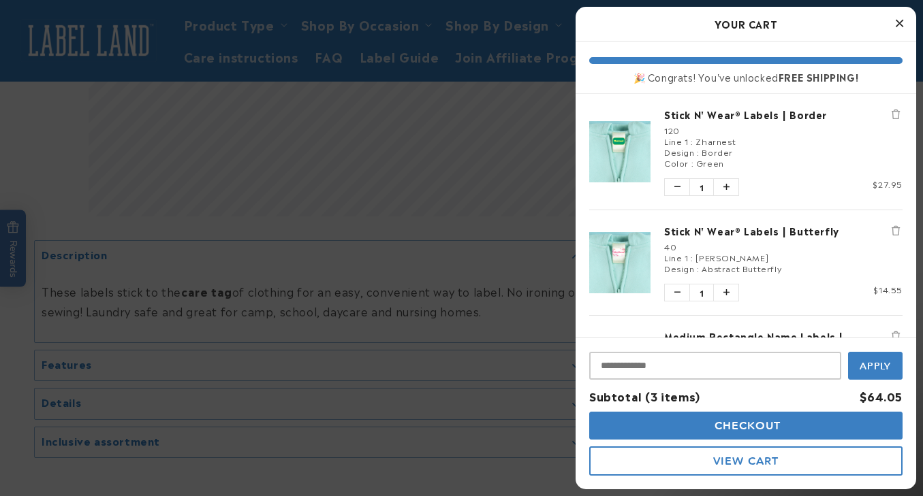
click at [898, 230] on icon "Remove Stick N' Wear® Labels | Butterfly" at bounding box center [895, 231] width 8 height 10
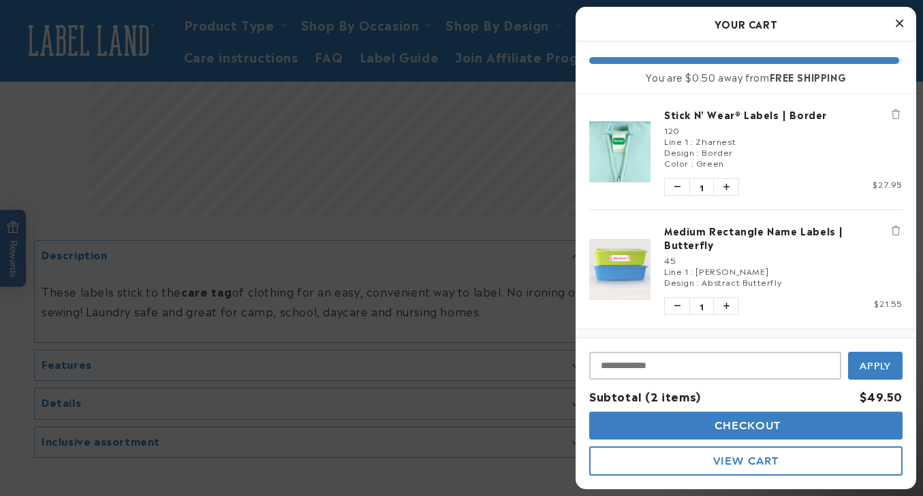
click at [480, 240] on div at bounding box center [461, 248] width 923 height 496
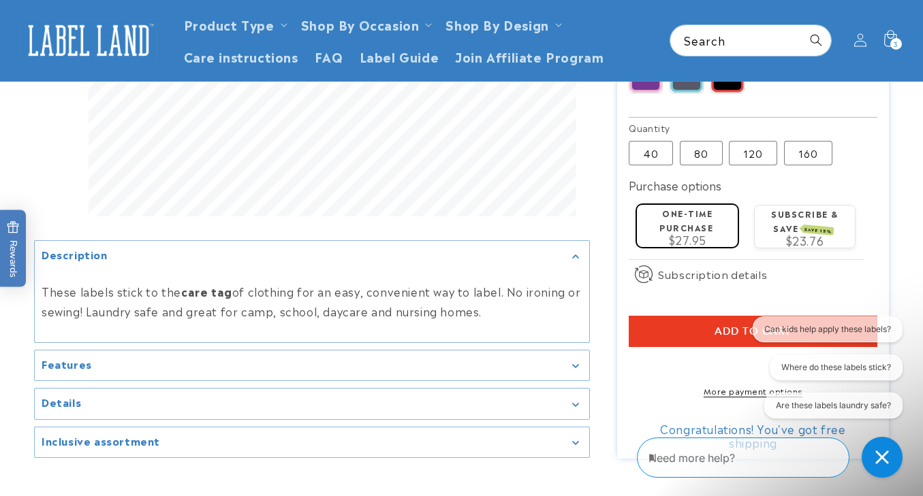
click at [896, 46] on span "3" at bounding box center [896, 44] width 5 height 12
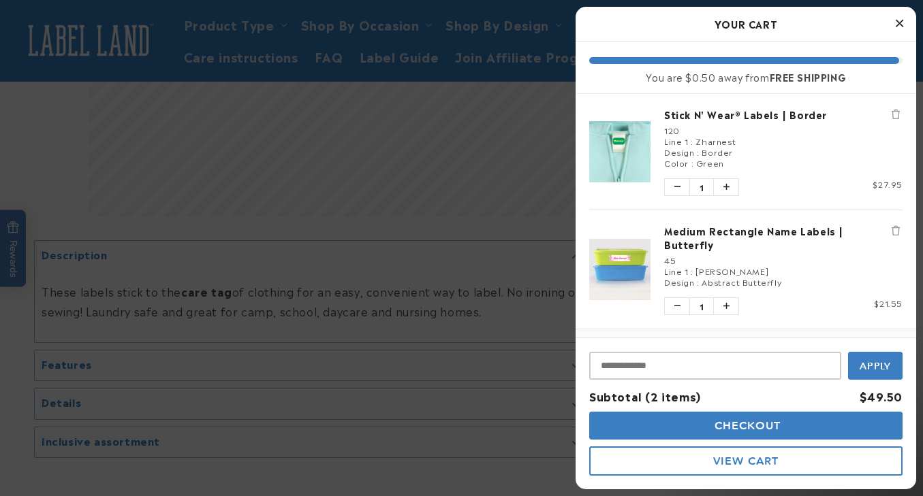
click at [679, 118] on link "Stick N' Wear® Labels | Border" at bounding box center [783, 115] width 238 height 14
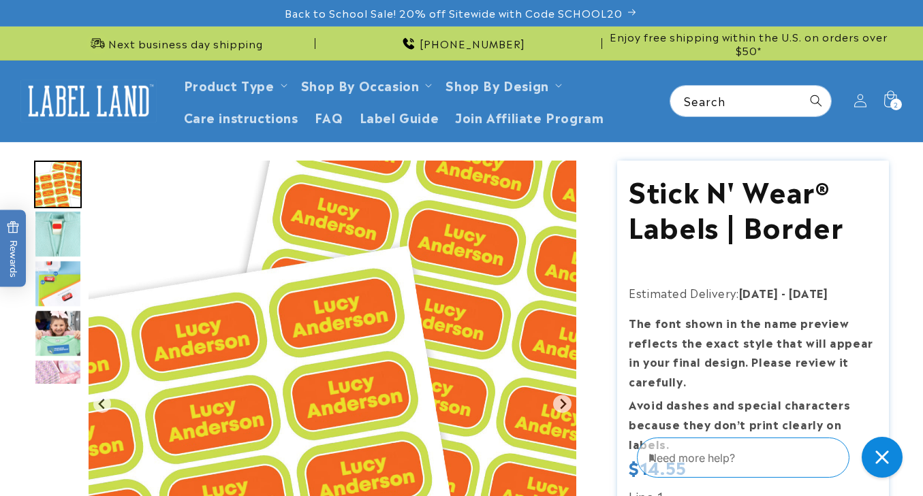
click at [891, 108] on div "2 2 items" at bounding box center [896, 105] width 12 height 12
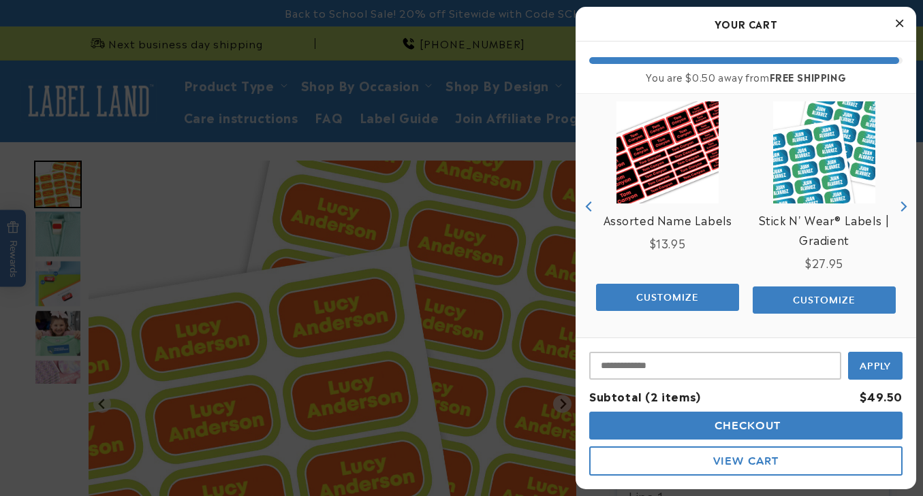
scroll to position [212, 0]
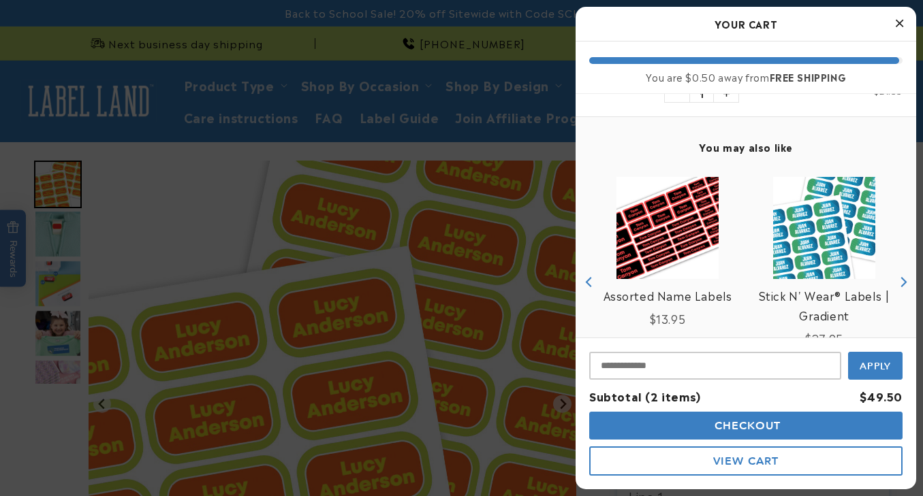
click at [652, 238] on img "product" at bounding box center [667, 228] width 102 height 102
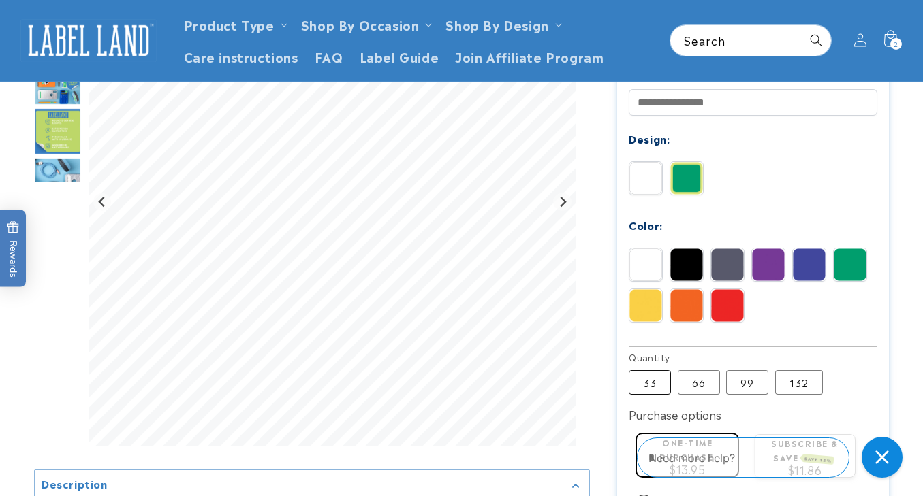
scroll to position [495, 0]
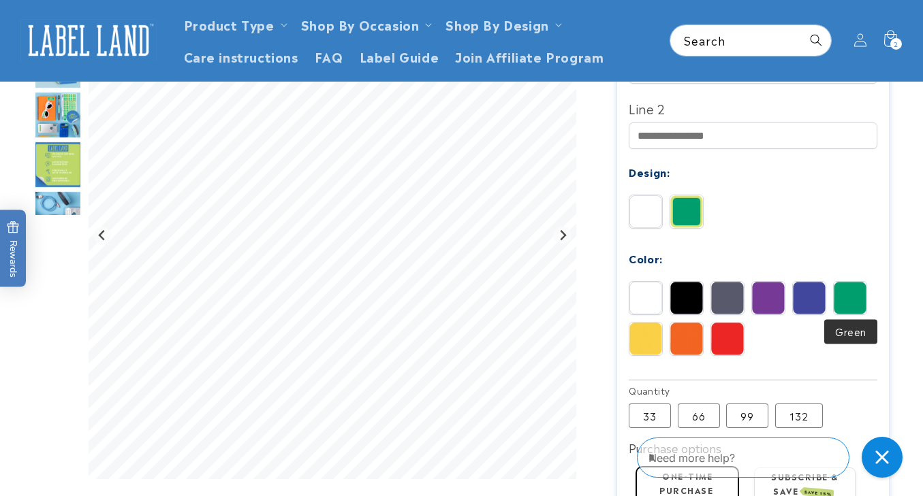
click at [849, 294] on img at bounding box center [850, 298] width 33 height 33
click at [686, 205] on img at bounding box center [686, 211] width 33 height 33
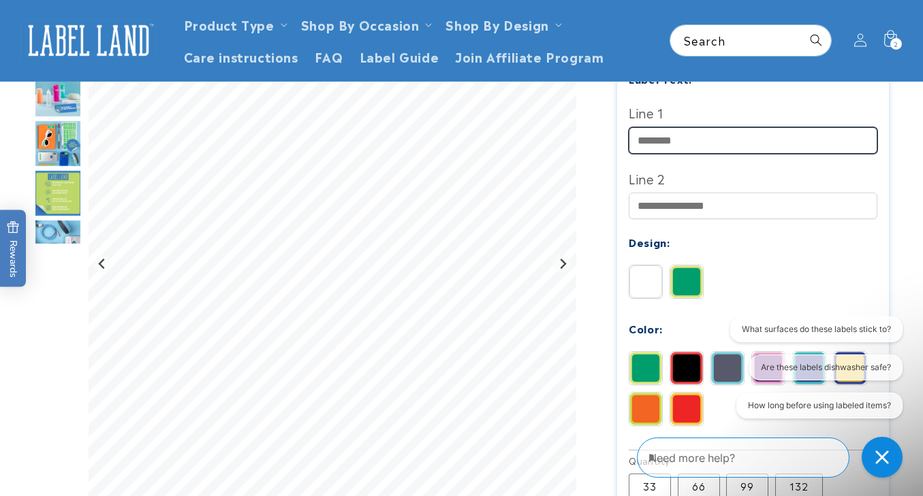
scroll to position [0, 0]
type input "********"
click at [769, 274] on div "Solid Border" at bounding box center [756, 285] width 255 height 41
click at [892, 42] on div "2 2 items" at bounding box center [896, 44] width 12 height 12
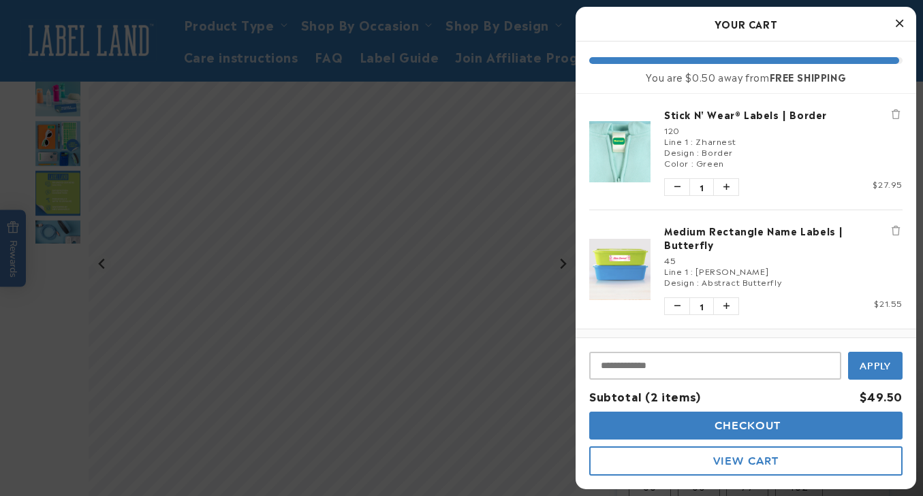
click at [425, 130] on div at bounding box center [461, 248] width 923 height 496
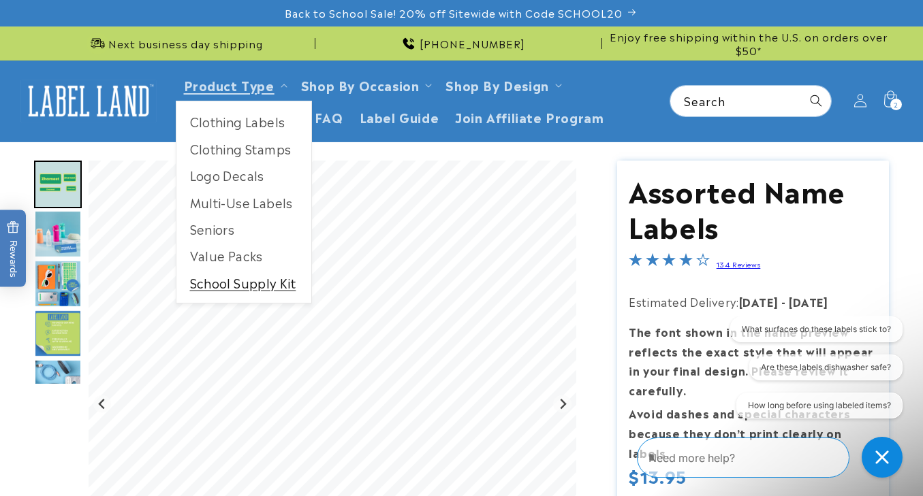
click at [230, 280] on link "School Supply Kit" at bounding box center [243, 283] width 135 height 27
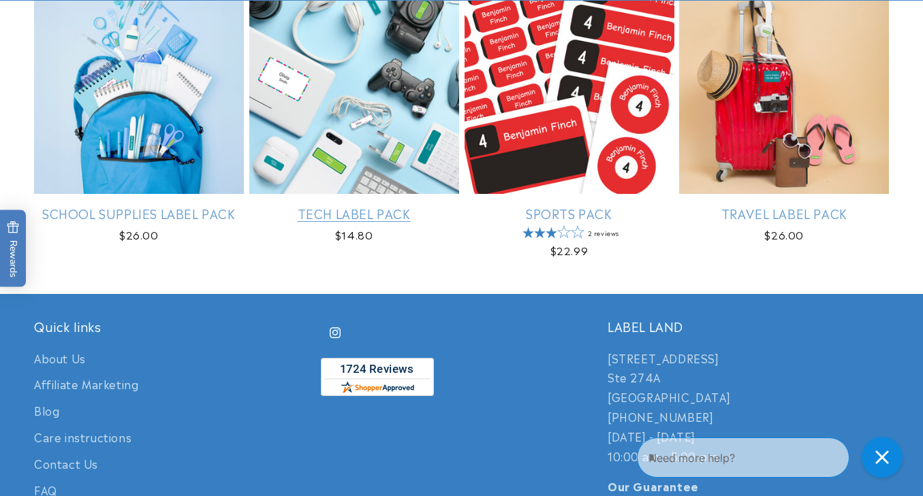
scroll to position [873, 0]
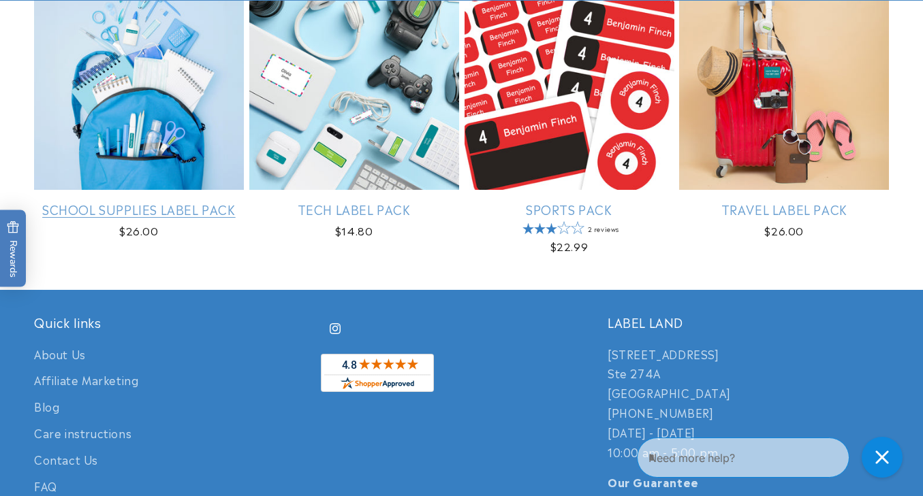
click at [190, 202] on link "School Supplies Label Pack" at bounding box center [139, 210] width 210 height 16
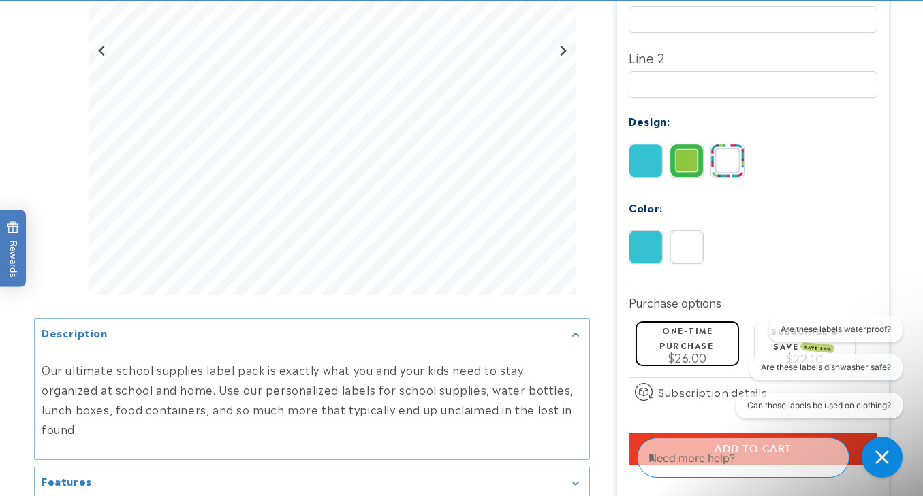
scroll to position [531, 0]
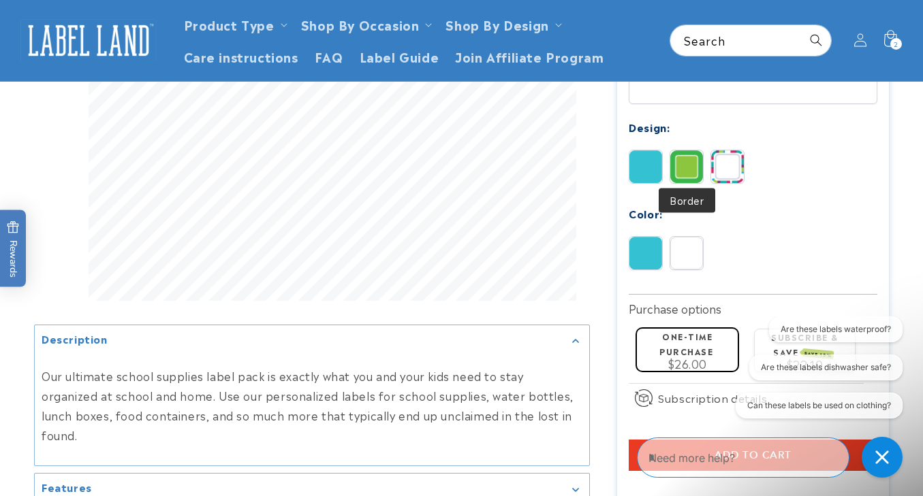
click at [695, 159] on img at bounding box center [686, 167] width 33 height 33
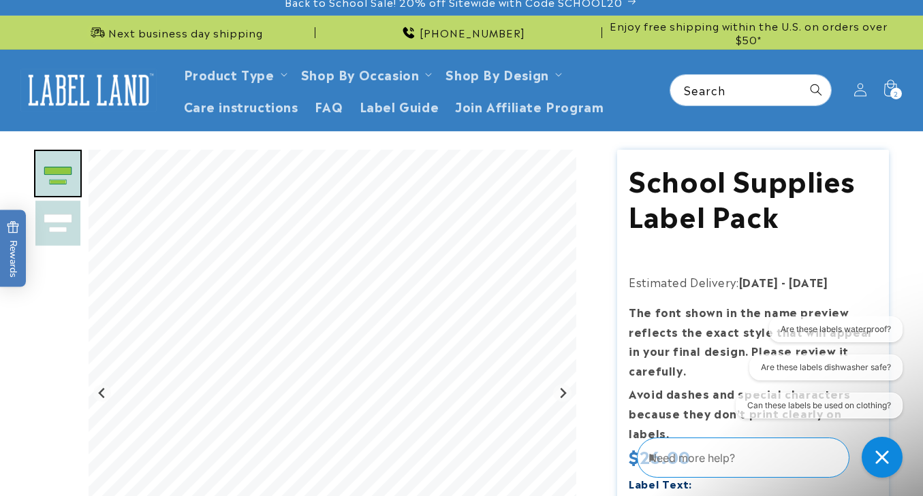
scroll to position [3, 0]
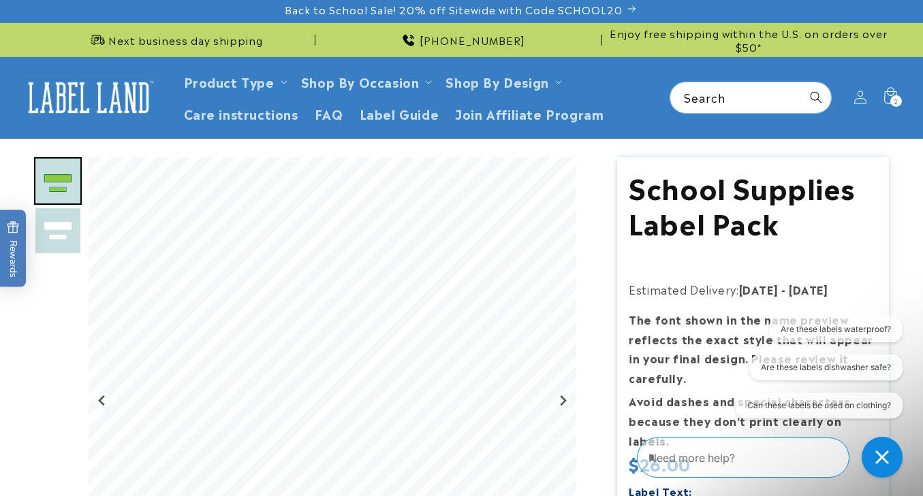
click at [65, 217] on img "Go to slide 2" at bounding box center [58, 231] width 48 height 48
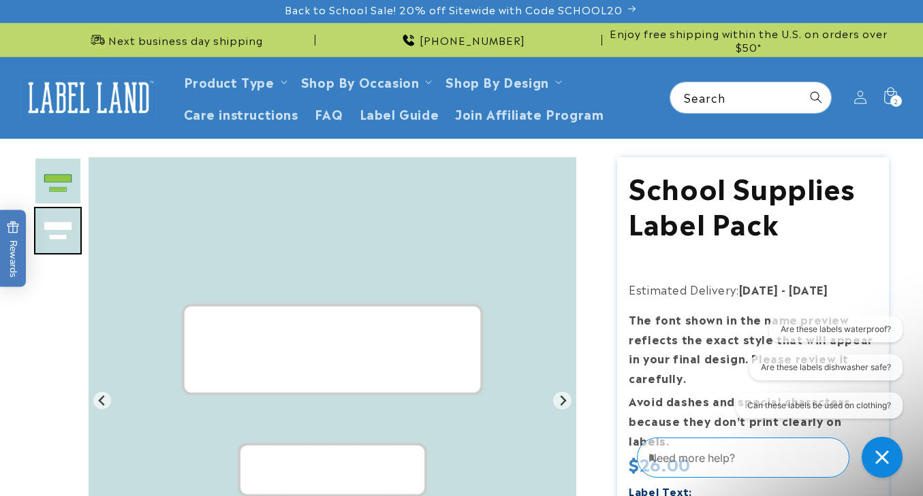
click at [64, 172] on img "Go to slide 1" at bounding box center [58, 181] width 48 height 48
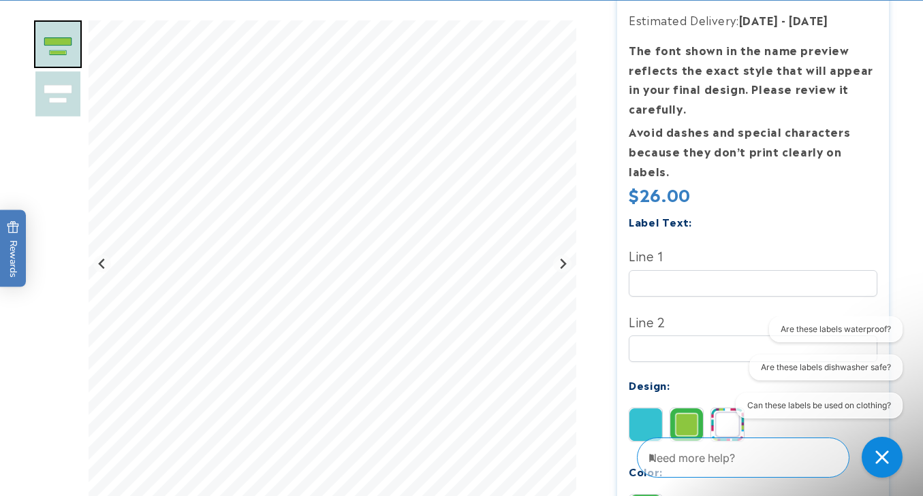
scroll to position [274, 0]
click at [648, 281] on input "Line 1" at bounding box center [753, 283] width 248 height 27
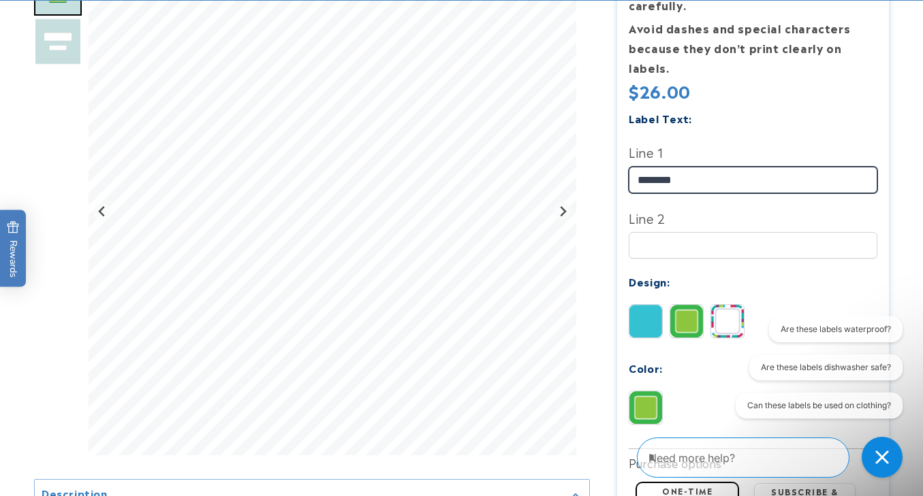
scroll to position [379, 0]
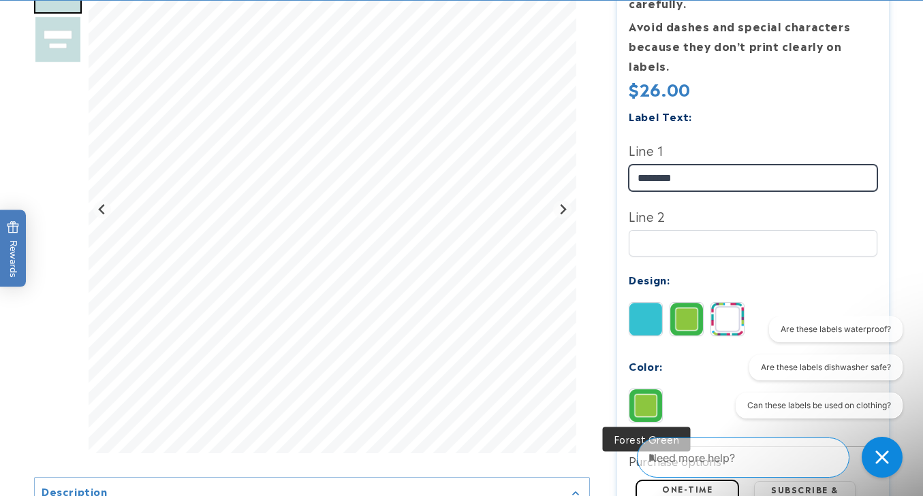
type input "********"
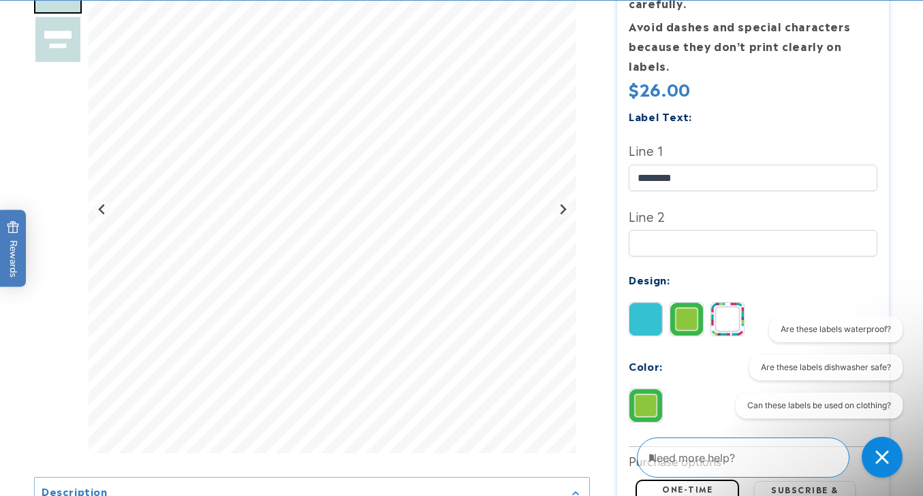
click at [646, 309] on img at bounding box center [645, 319] width 33 height 33
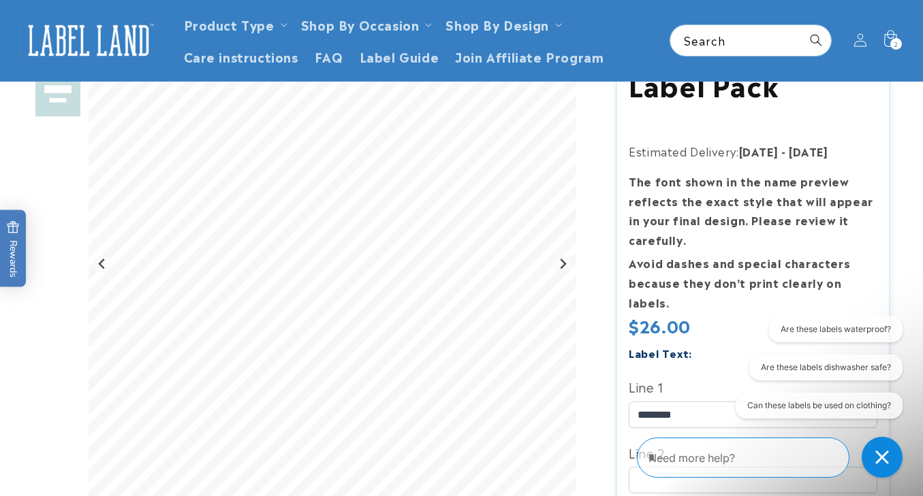
scroll to position [75, 0]
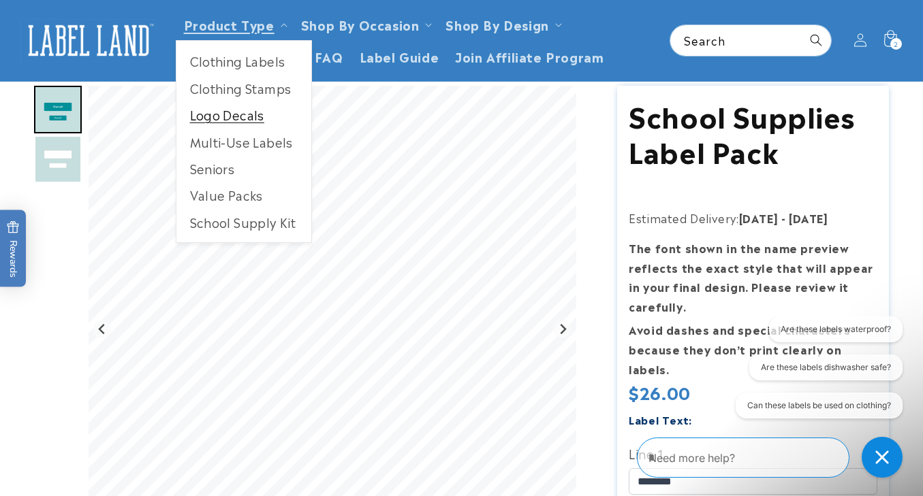
click at [232, 118] on link "Logo Decals" at bounding box center [243, 114] width 135 height 27
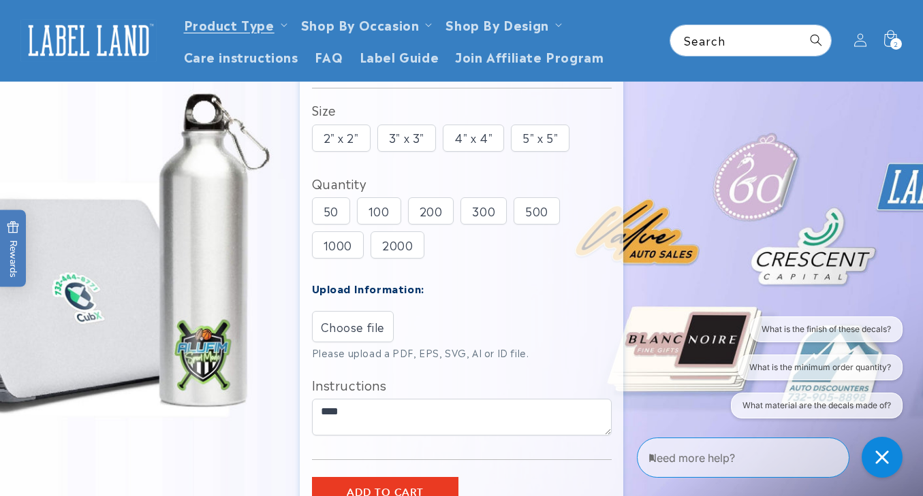
scroll to position [174, 0]
click at [886, 35] on icon at bounding box center [890, 40] width 30 height 30
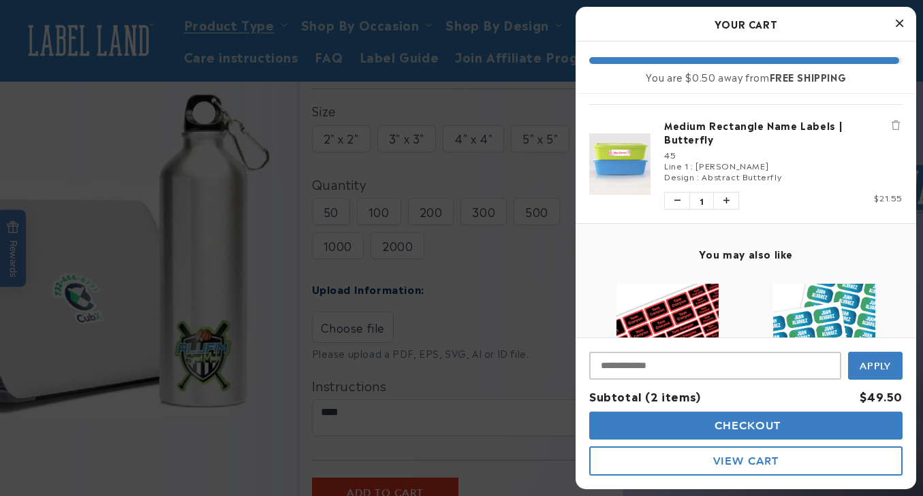
scroll to position [105, 0]
click at [694, 126] on link "Medium Rectangle Name Labels | Butterfly" at bounding box center [783, 132] width 238 height 27
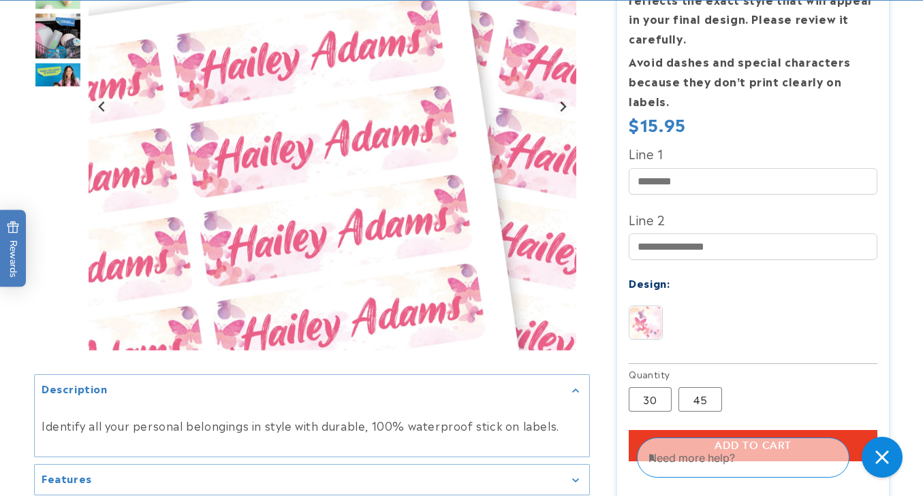
scroll to position [379, 0]
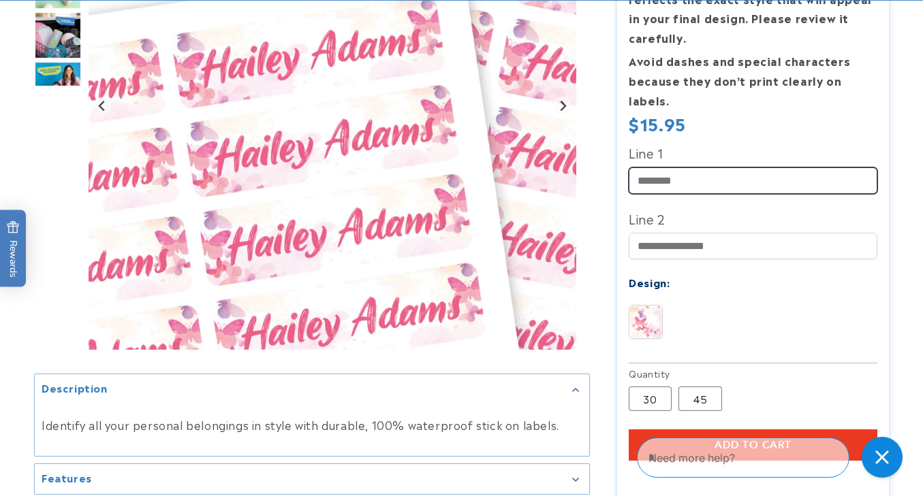
type input "*"
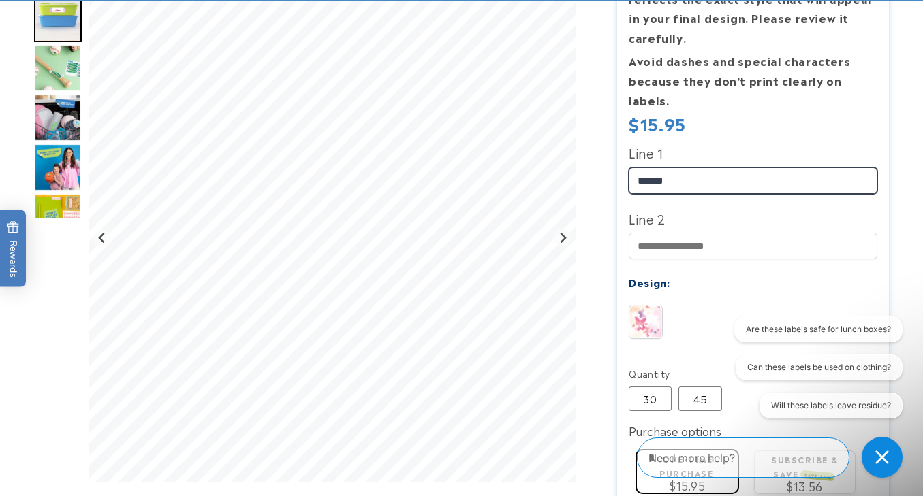
scroll to position [0, 0]
type input "**********"
click at [694, 393] on label "45 Variant sold out or unavailable" at bounding box center [700, 399] width 44 height 25
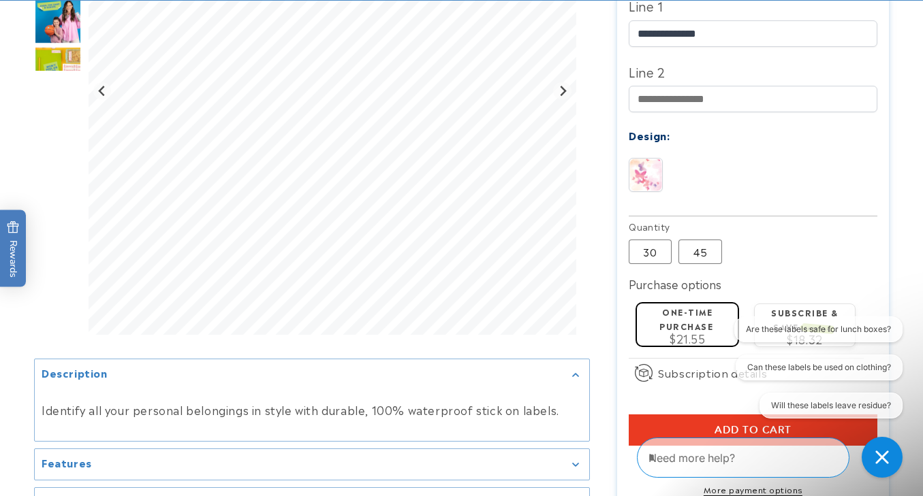
scroll to position [528, 0]
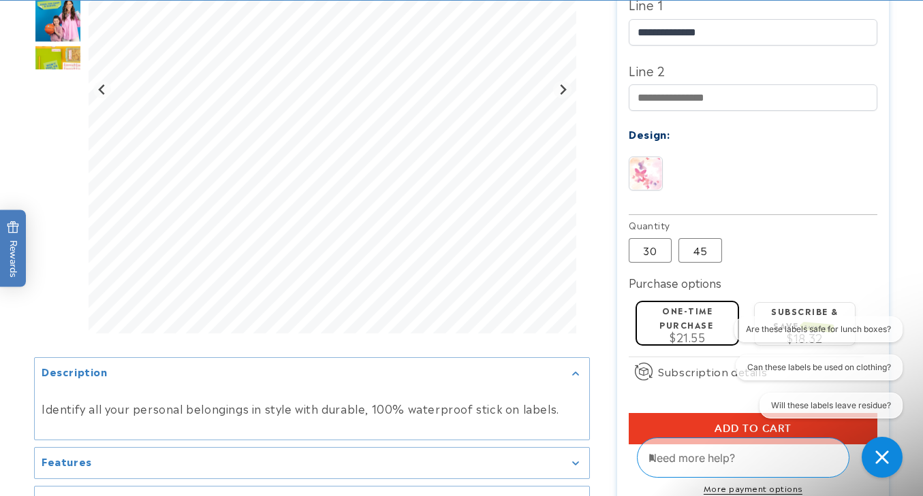
click at [699, 426] on button "Add to cart" at bounding box center [753, 428] width 248 height 31
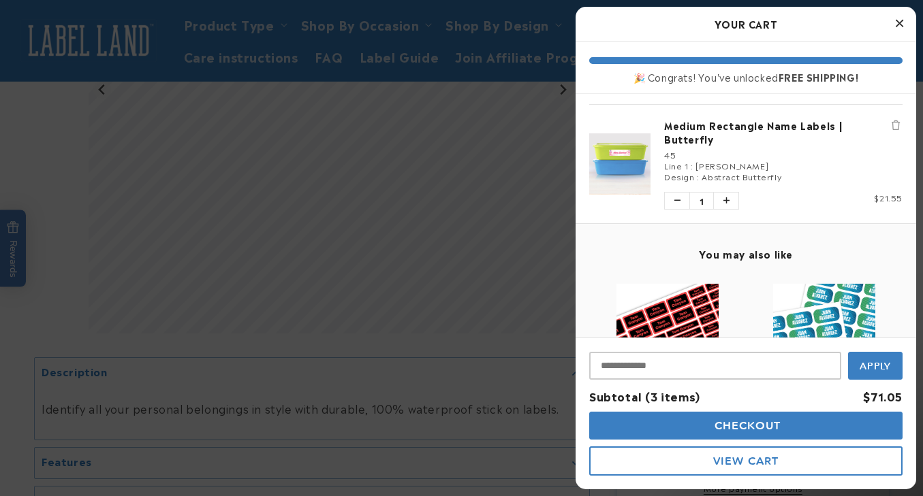
scroll to position [225, 0]
click at [900, 124] on icon "Remove Medium Rectangle Name Labels | Butterfly" at bounding box center [895, 125] width 8 height 10
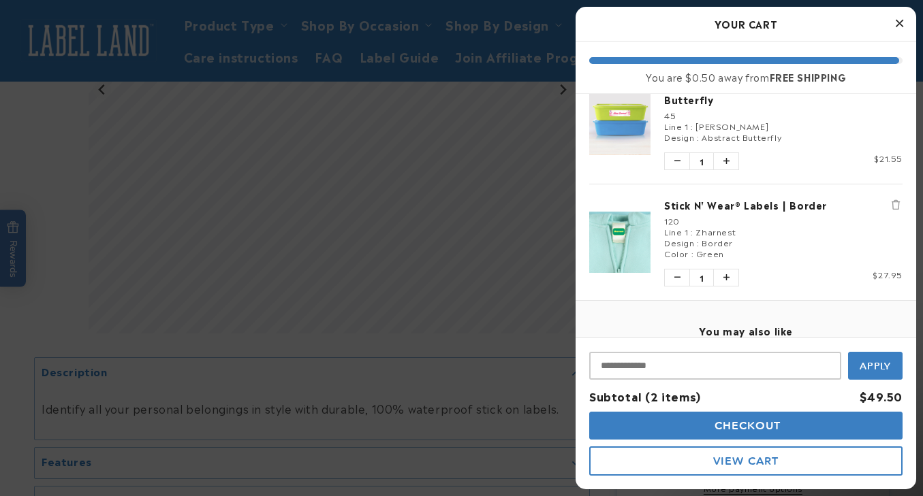
scroll to position [22, 0]
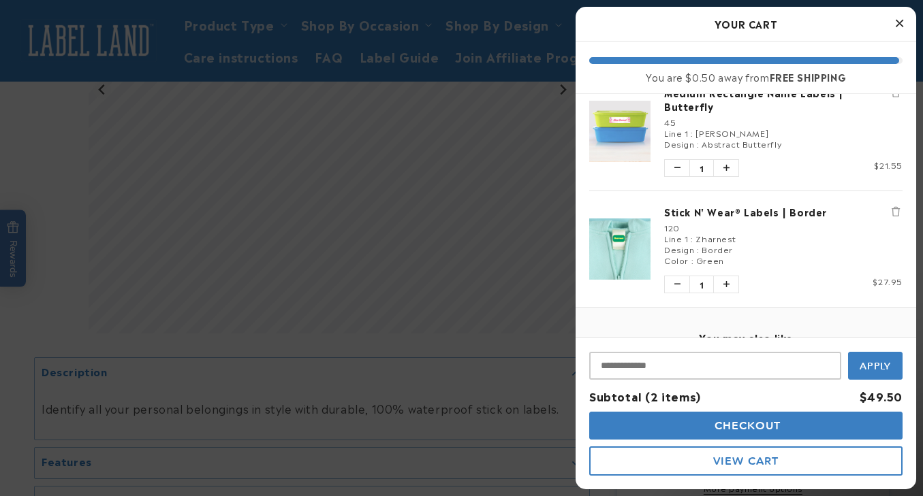
click at [778, 215] on link "Stick N' Wear® Labels | Border" at bounding box center [783, 212] width 238 height 14
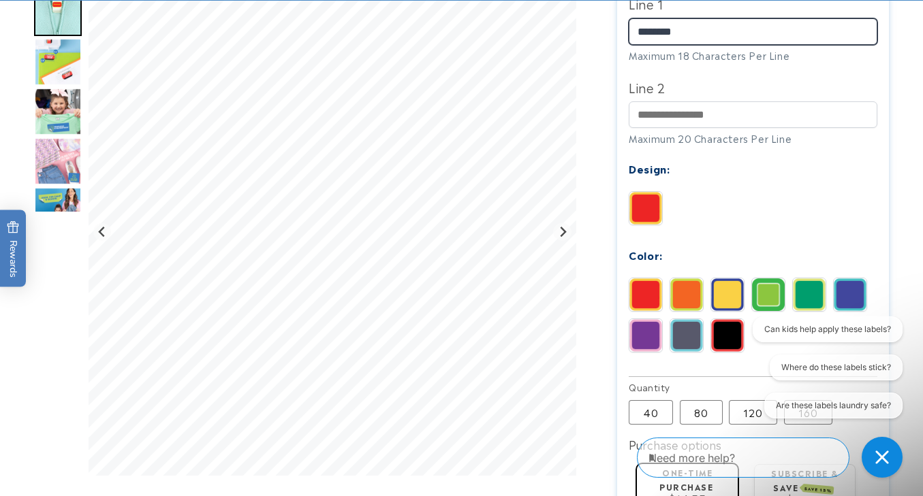
scroll to position [518, 0]
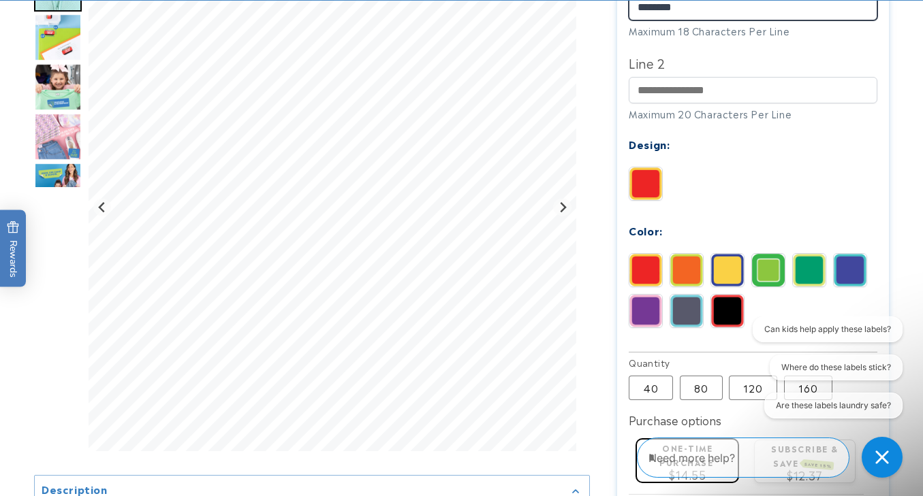
type input "********"
click at [812, 270] on img at bounding box center [809, 270] width 33 height 33
click at [771, 264] on img at bounding box center [768, 270] width 33 height 33
click at [808, 263] on img at bounding box center [809, 270] width 33 height 33
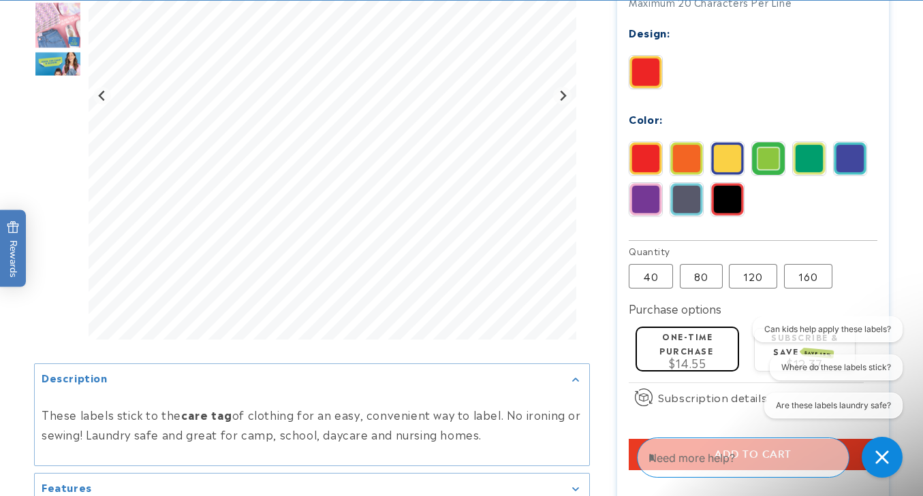
scroll to position [637, 0]
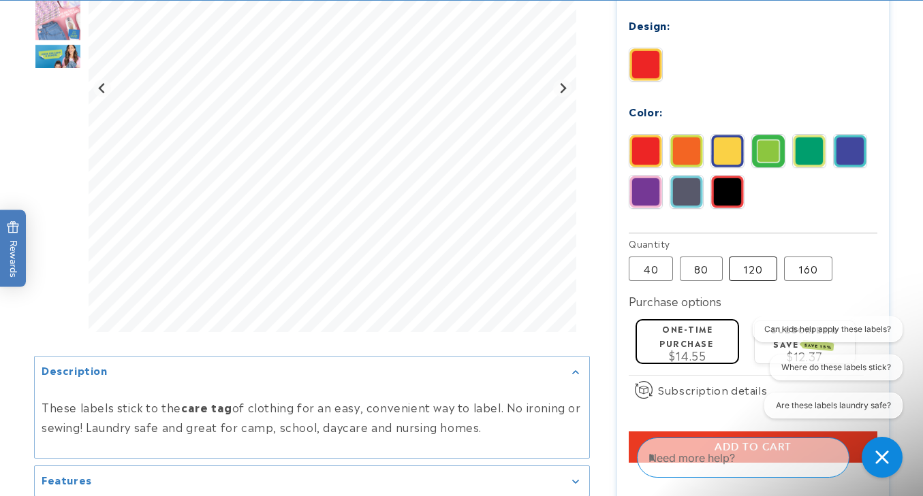
click at [746, 264] on label "120 Variant sold out or unavailable" at bounding box center [753, 269] width 48 height 25
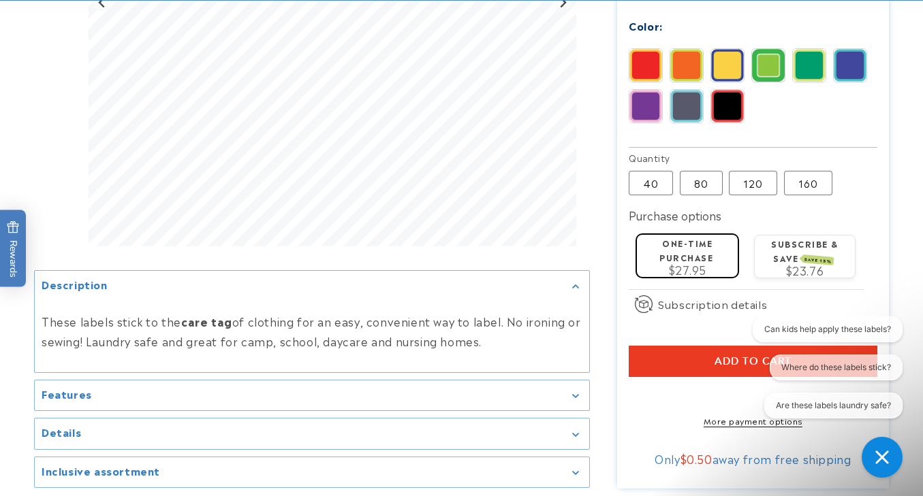
scroll to position [756, 0]
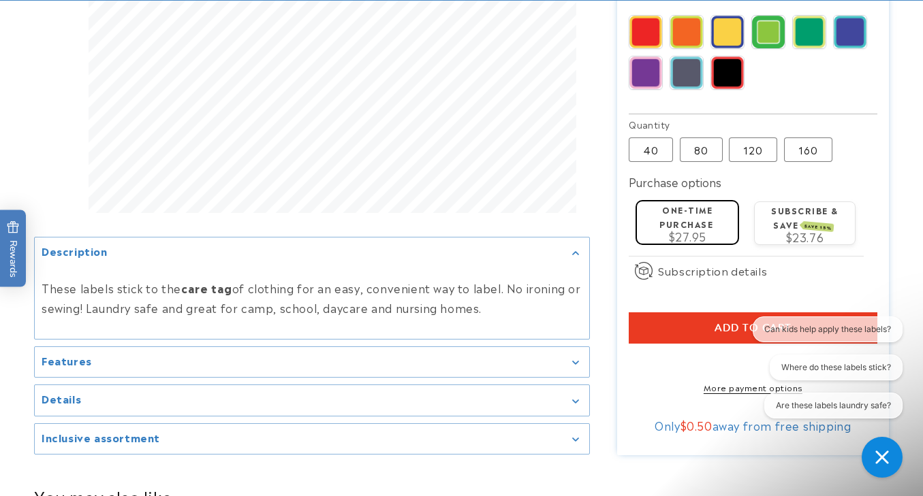
click at [680, 322] on button "Add to cart" at bounding box center [753, 328] width 248 height 31
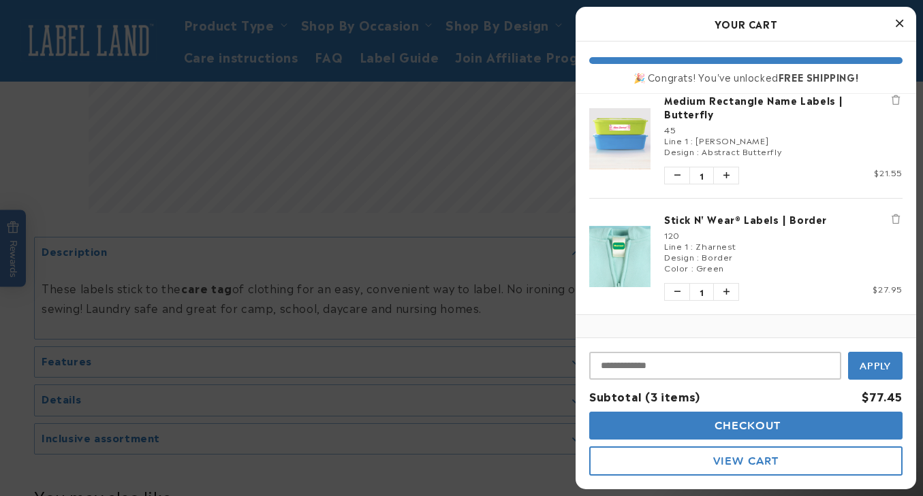
scroll to position [131, 0]
click at [894, 215] on icon "Remove Stick N' Wear® Labels | Border" at bounding box center [895, 219] width 8 height 10
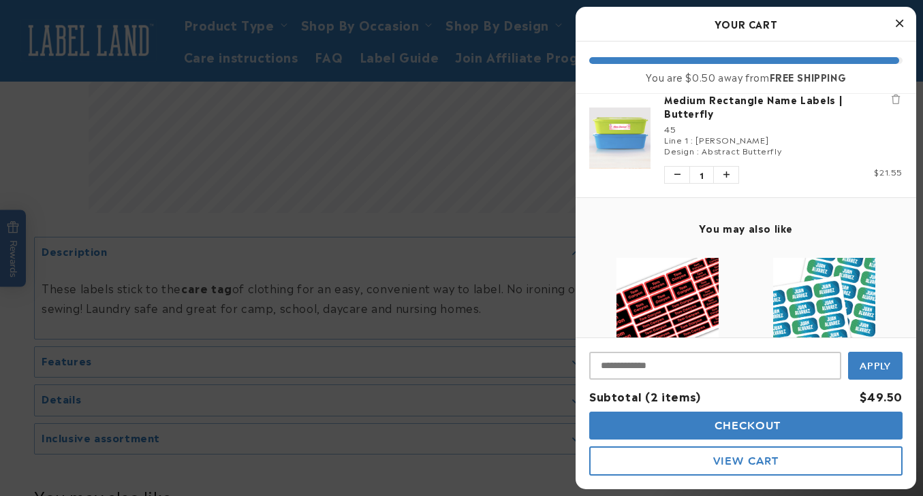
scroll to position [51, 0]
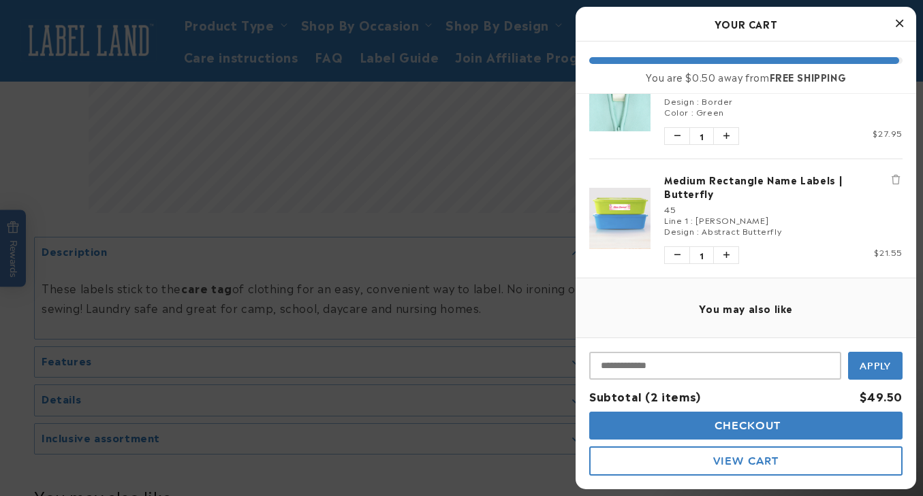
click at [471, 244] on div at bounding box center [461, 248] width 923 height 496
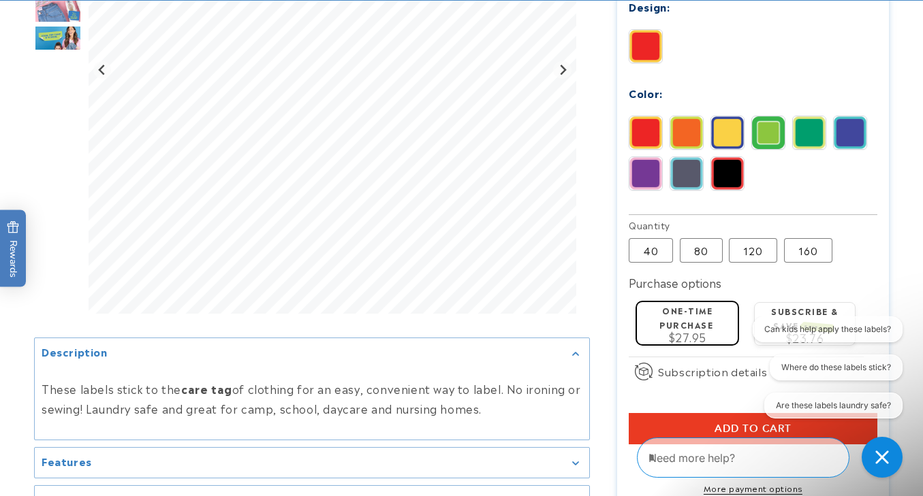
scroll to position [671, 0]
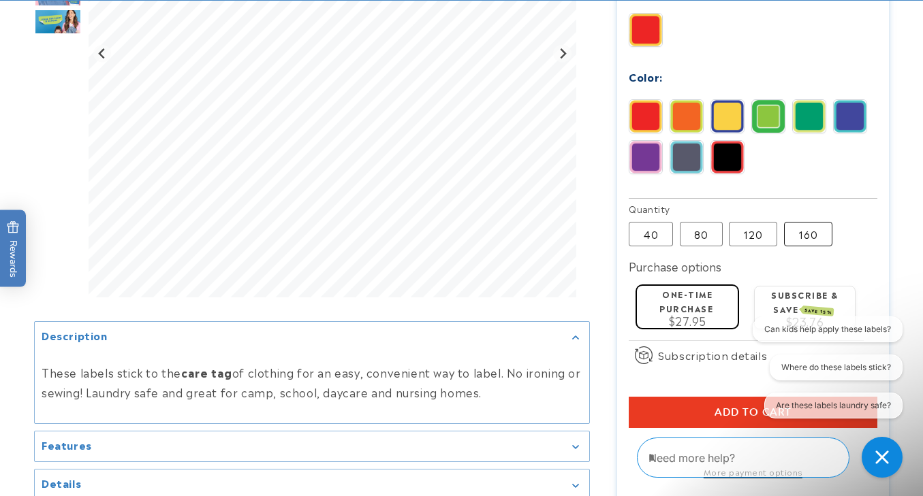
click at [809, 232] on label "160 Variant sold out or unavailable" at bounding box center [808, 234] width 48 height 25
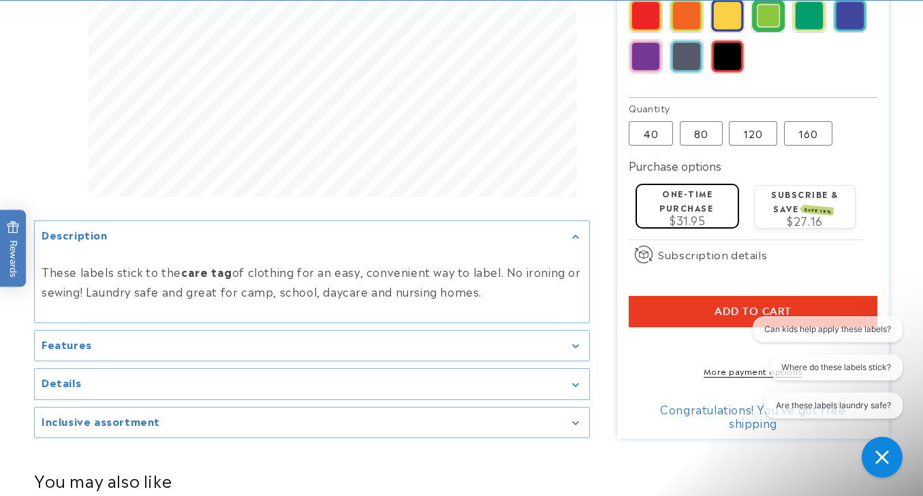
scroll to position [787, 0]
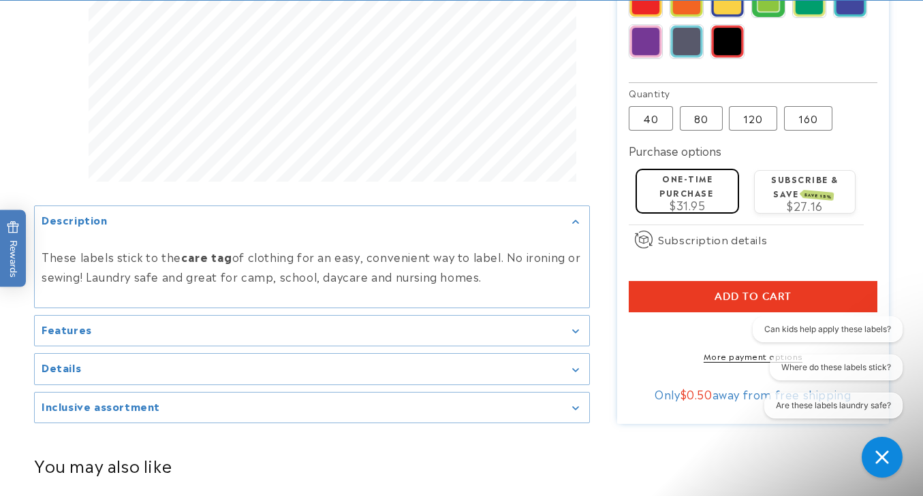
click at [656, 300] on button "Add to cart" at bounding box center [753, 296] width 248 height 31
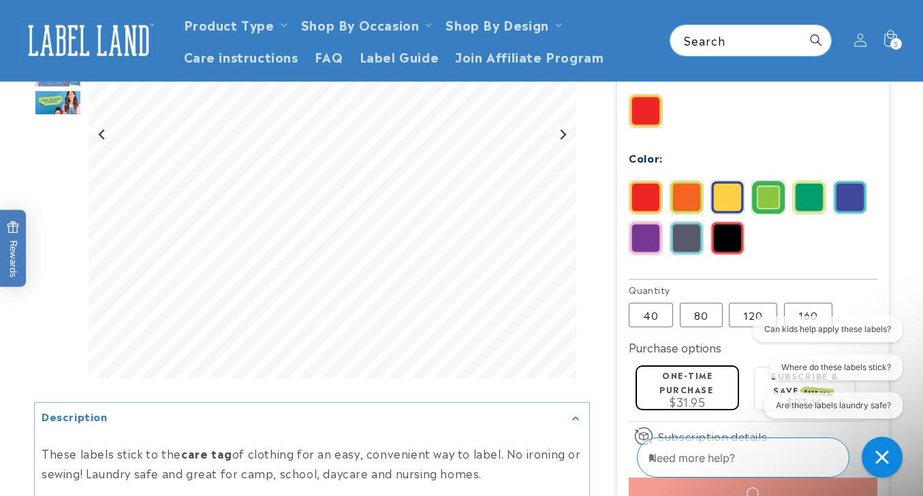
scroll to position [505, 0]
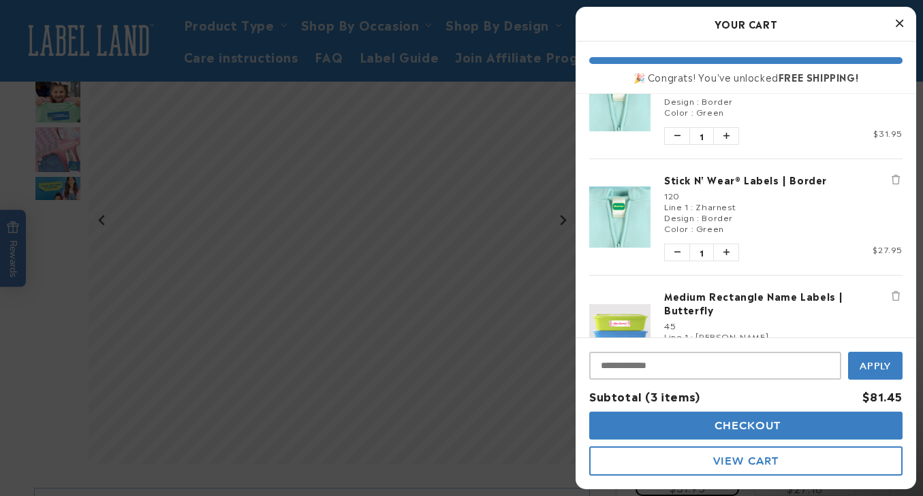
click at [689, 458] on button "View Cart" at bounding box center [745, 461] width 313 height 29
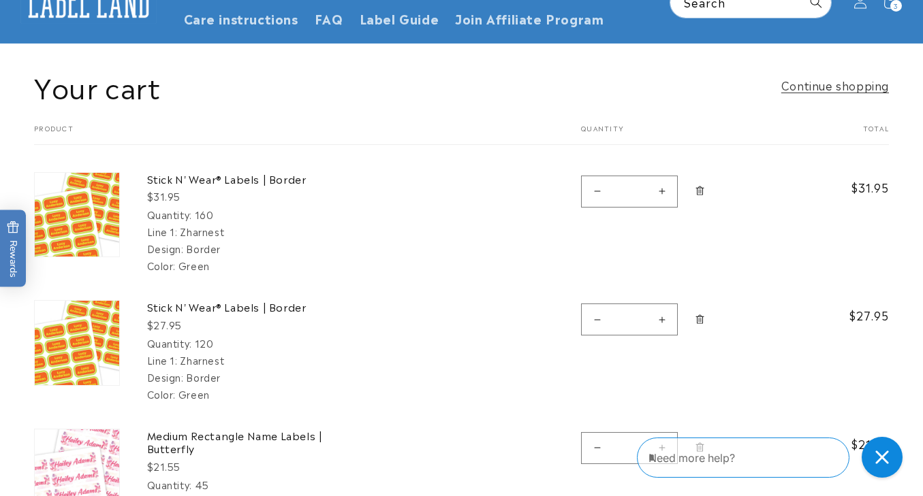
scroll to position [110, 0]
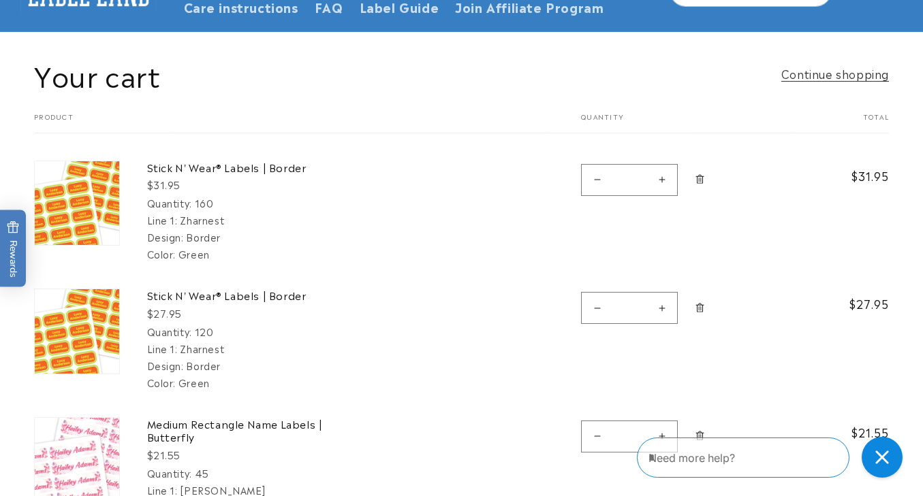
click at [704, 304] on icon "Remove Stick N&#39; Wear® Labels | Border - 120" at bounding box center [699, 307] width 8 height 9
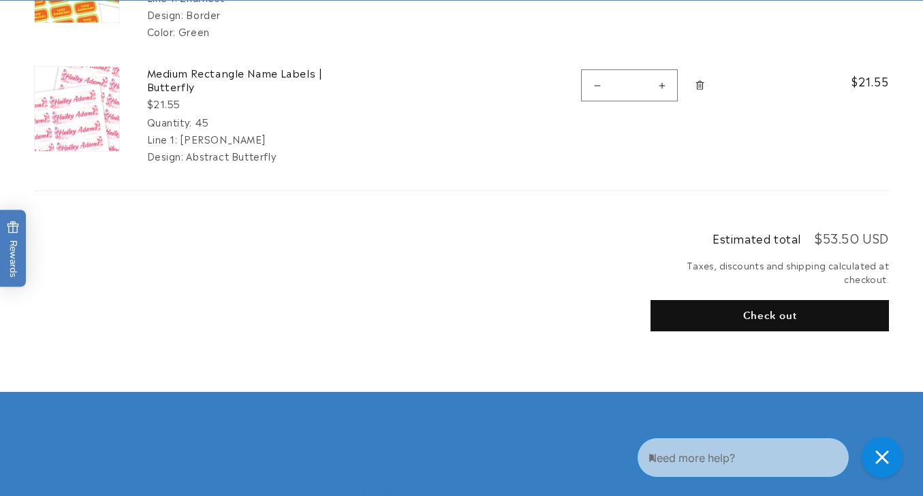
scroll to position [338, 0]
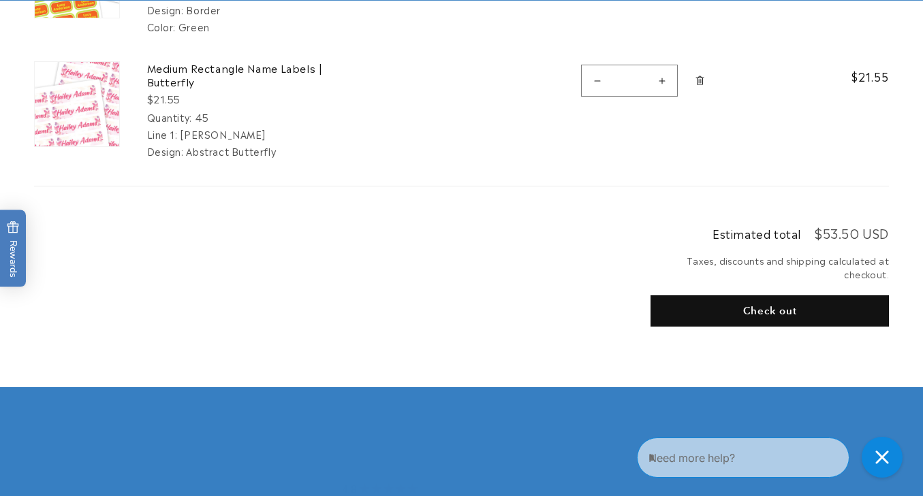
click at [654, 351] on shop-pay-wallet-button at bounding box center [651, 343] width 3 height 16
